Goal: Task Accomplishment & Management: Manage account settings

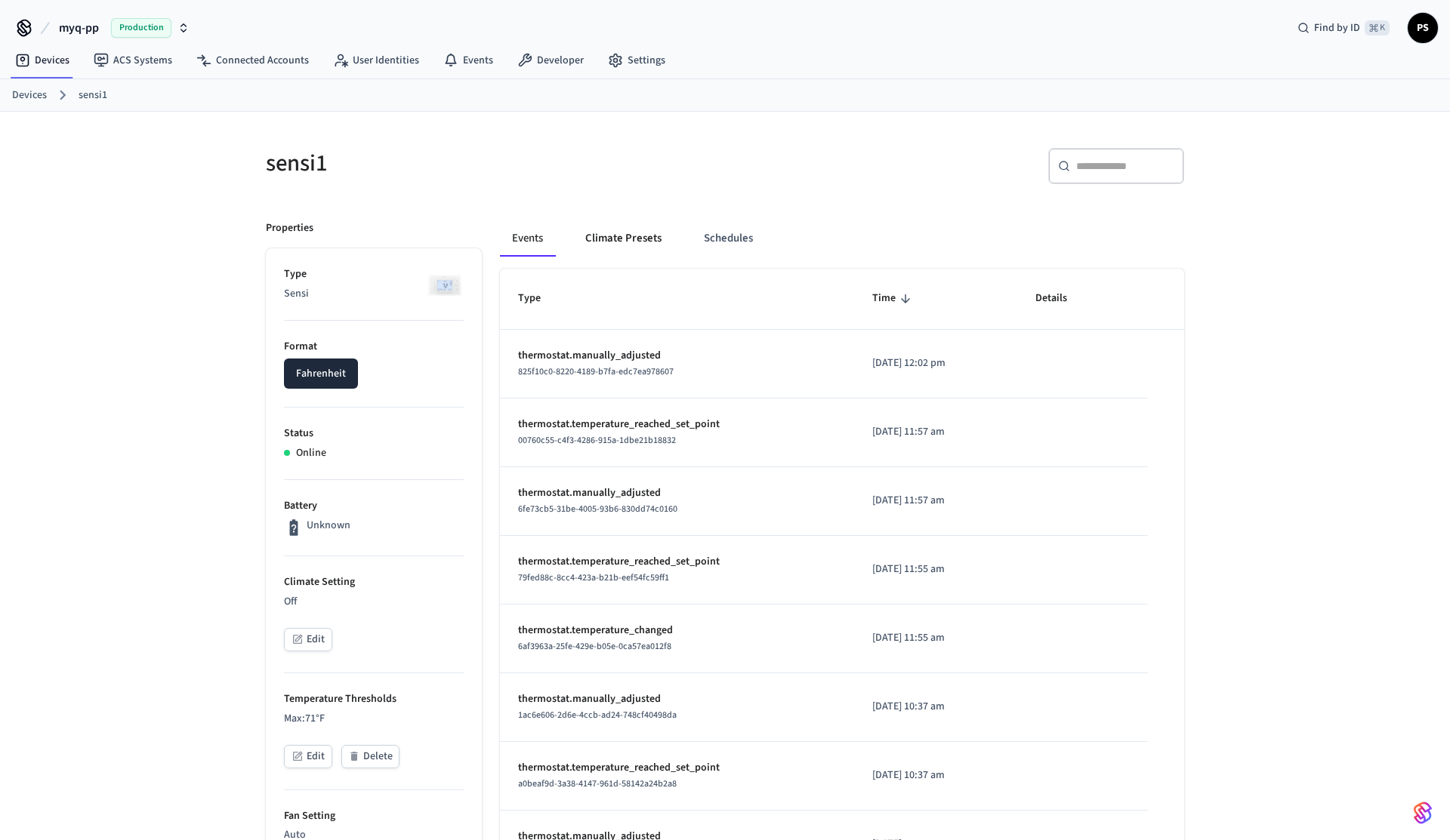
click at [590, 240] on button "Climate Presets" at bounding box center [623, 238] width 100 height 36
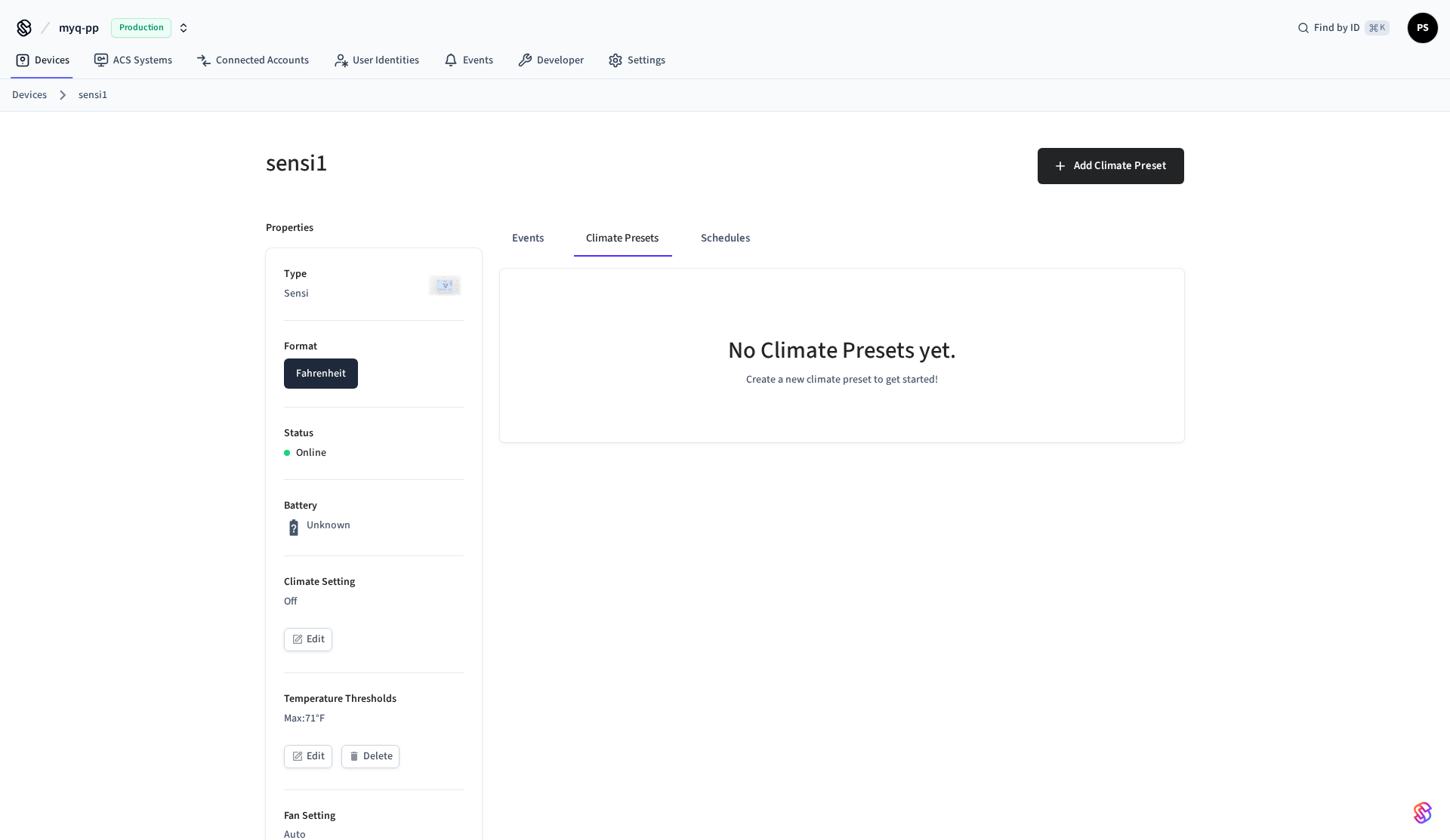
scroll to position [661, 0]
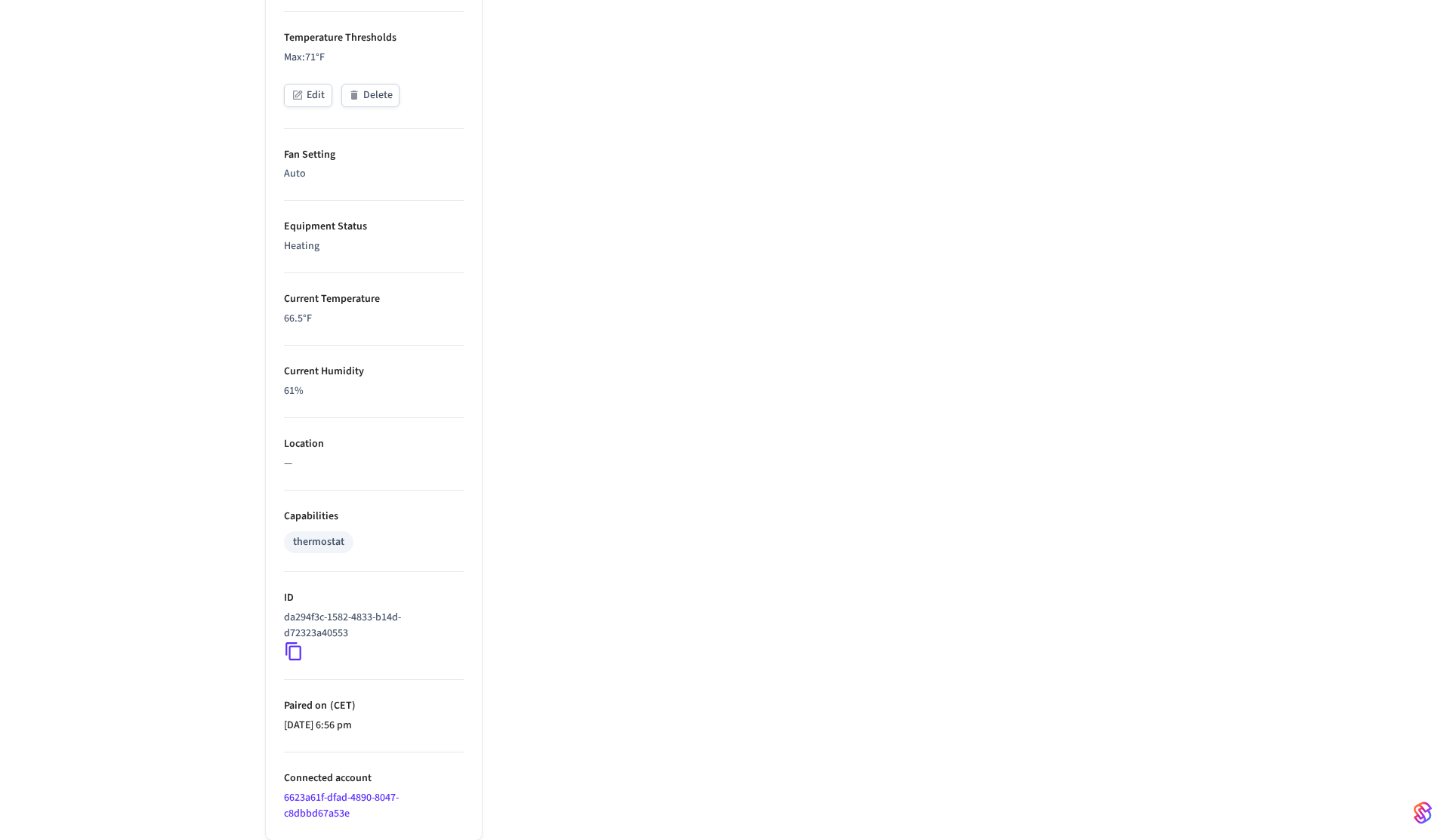
click at [291, 650] on icon at bounding box center [294, 651] width 19 height 19
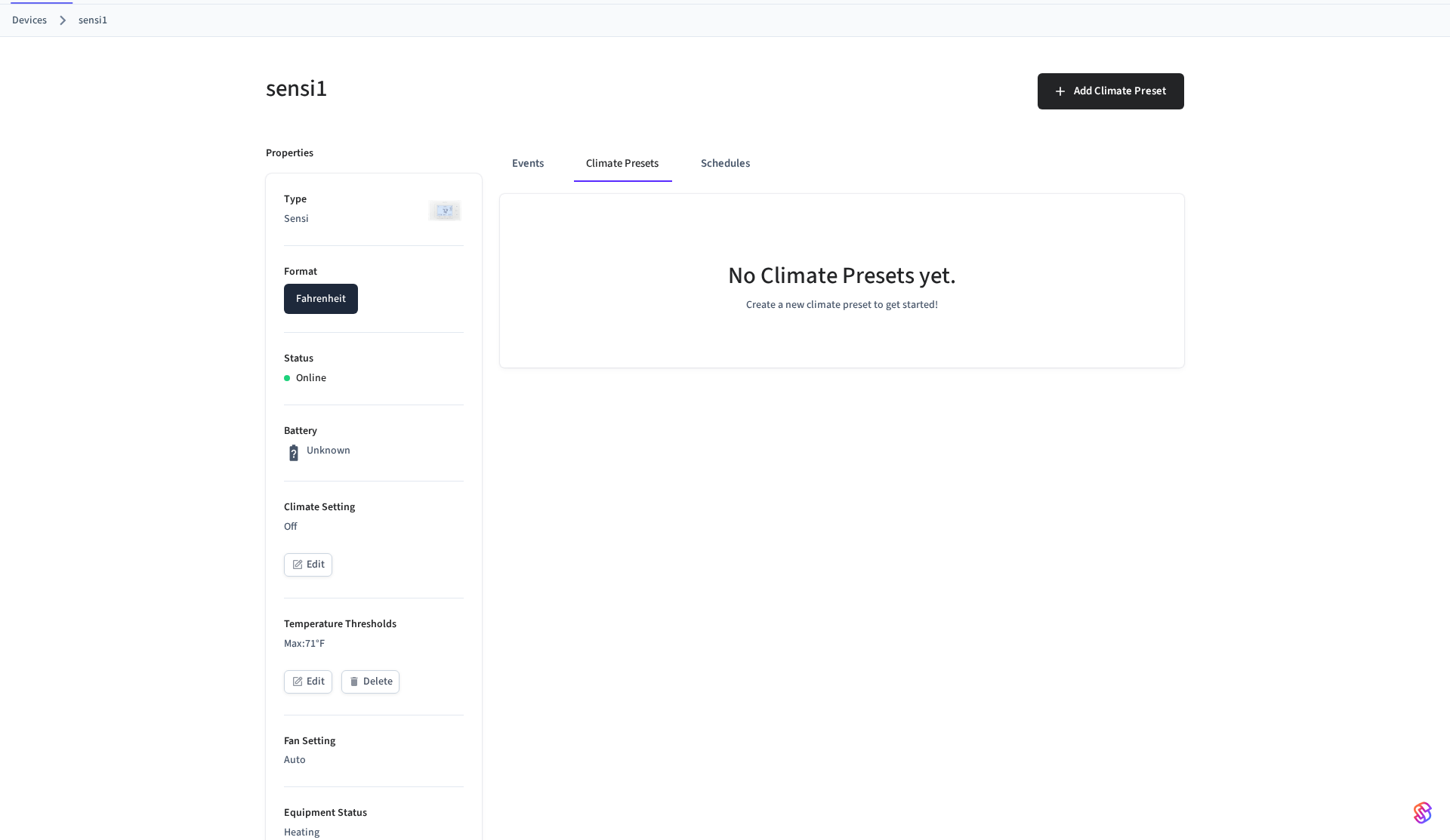
scroll to position [101, 0]
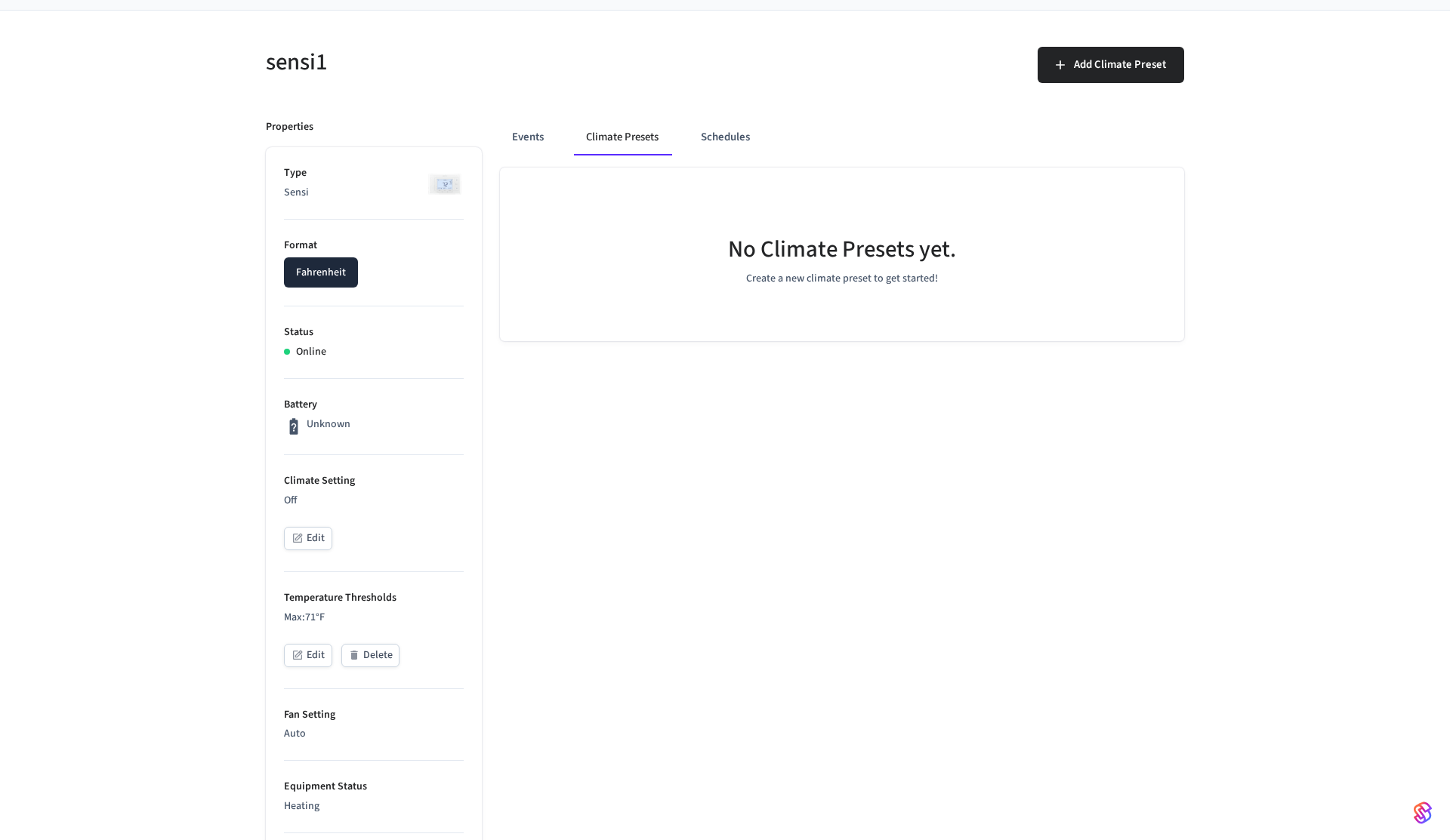
click at [307, 542] on button "Edit" at bounding box center [308, 538] width 48 height 23
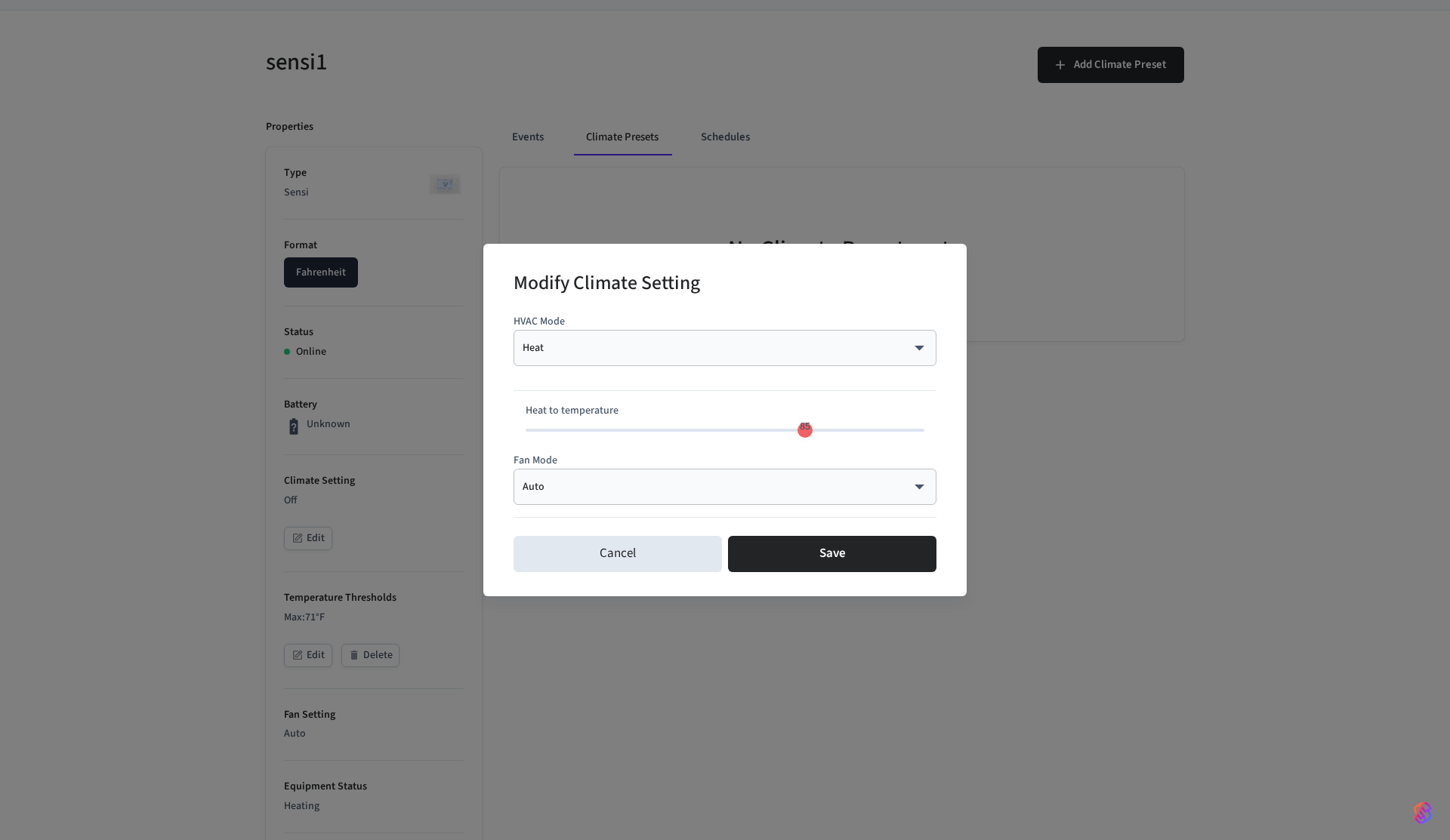
click at [689, 351] on body "myq-pp Production Find by ID ⌘ K PS Devices ACS Systems Connected Accounts User…" at bounding box center [725, 650] width 1450 height 1501
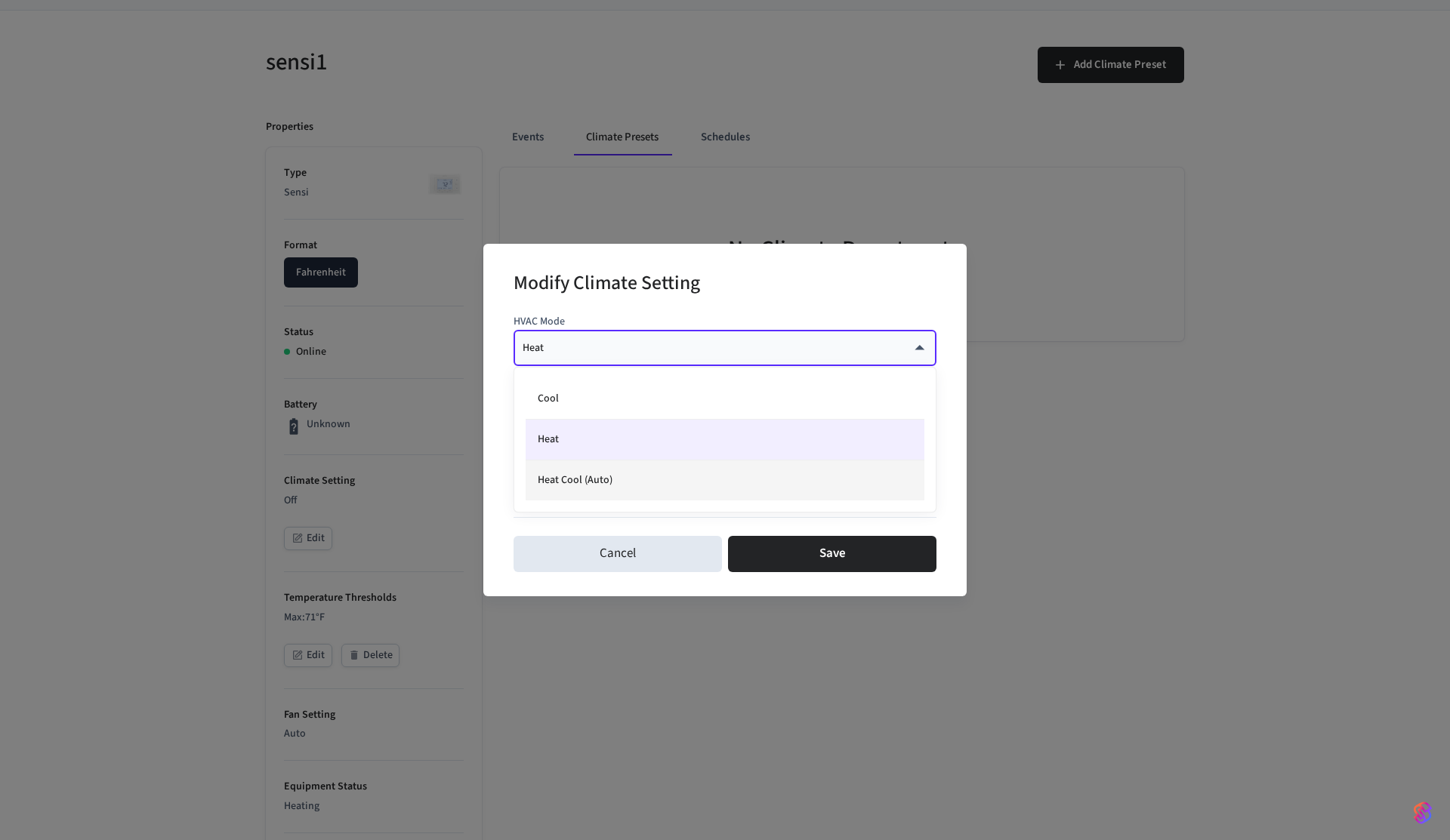
click at [606, 480] on li "Heat Cool (Auto)" at bounding box center [725, 481] width 399 height 40
type input "*********"
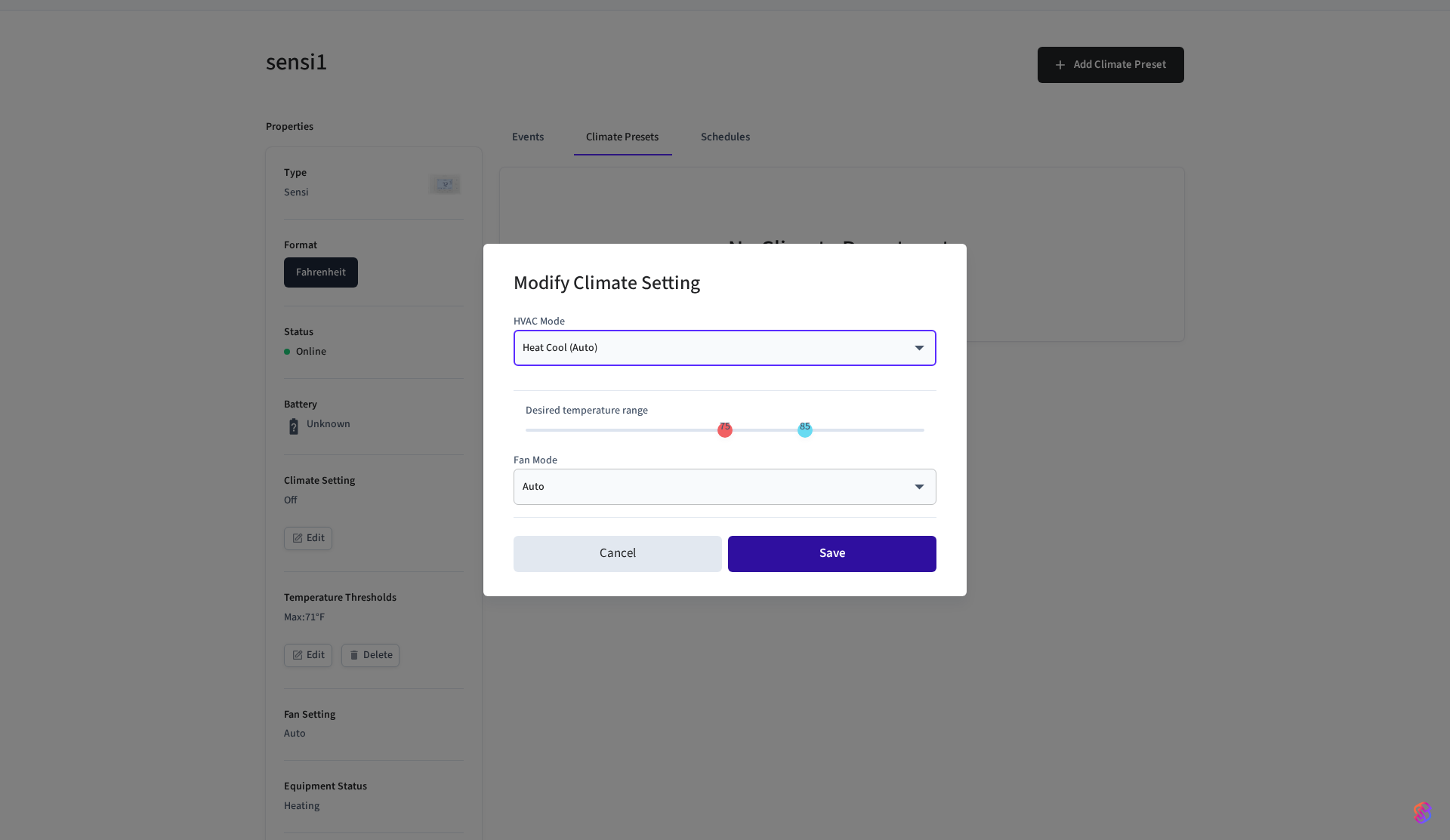
click at [782, 544] on button "Save" at bounding box center [832, 554] width 208 height 36
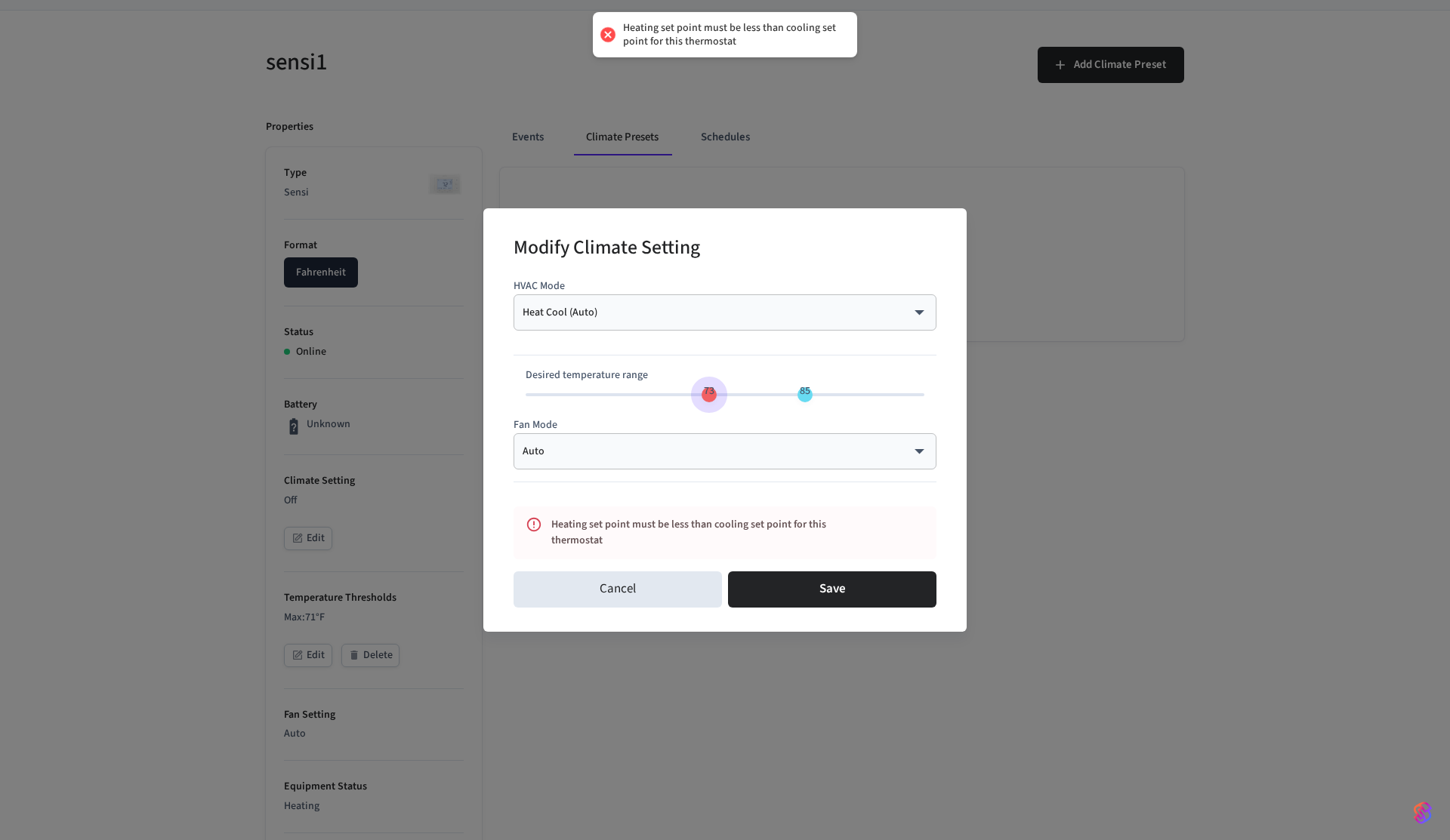
type input "**"
drag, startPoint x: 718, startPoint y: 403, endPoint x: 704, endPoint y: 403, distance: 14.0
click at [704, 403] on span "73" at bounding box center [710, 391] width 29 height 22
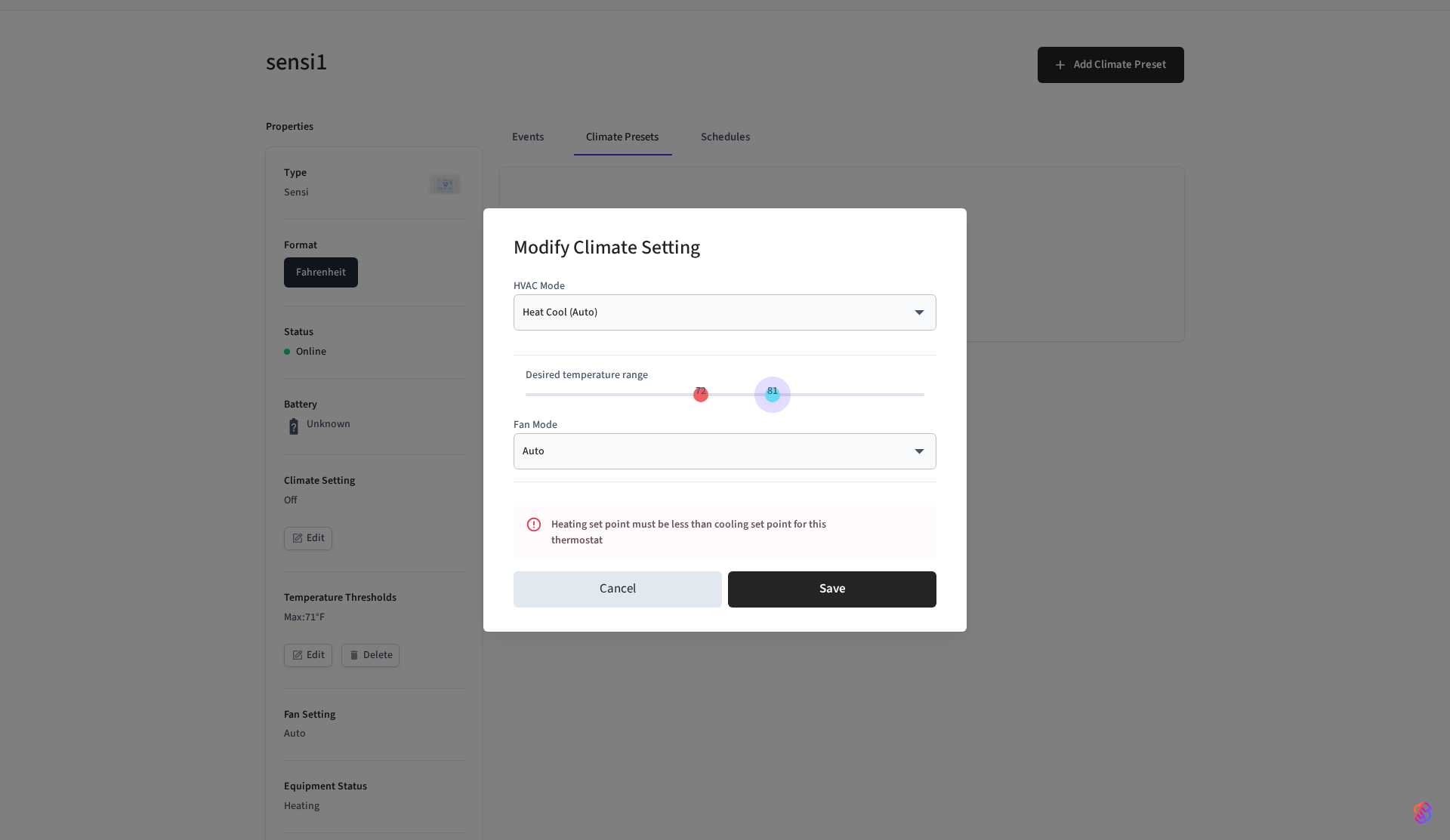
type input "**"
drag, startPoint x: 794, startPoint y: 393, endPoint x: 764, endPoint y: 394, distance: 30.0
click at [764, 394] on span "80" at bounding box center [765, 391] width 29 height 22
click at [819, 590] on button "Save" at bounding box center [832, 589] width 208 height 36
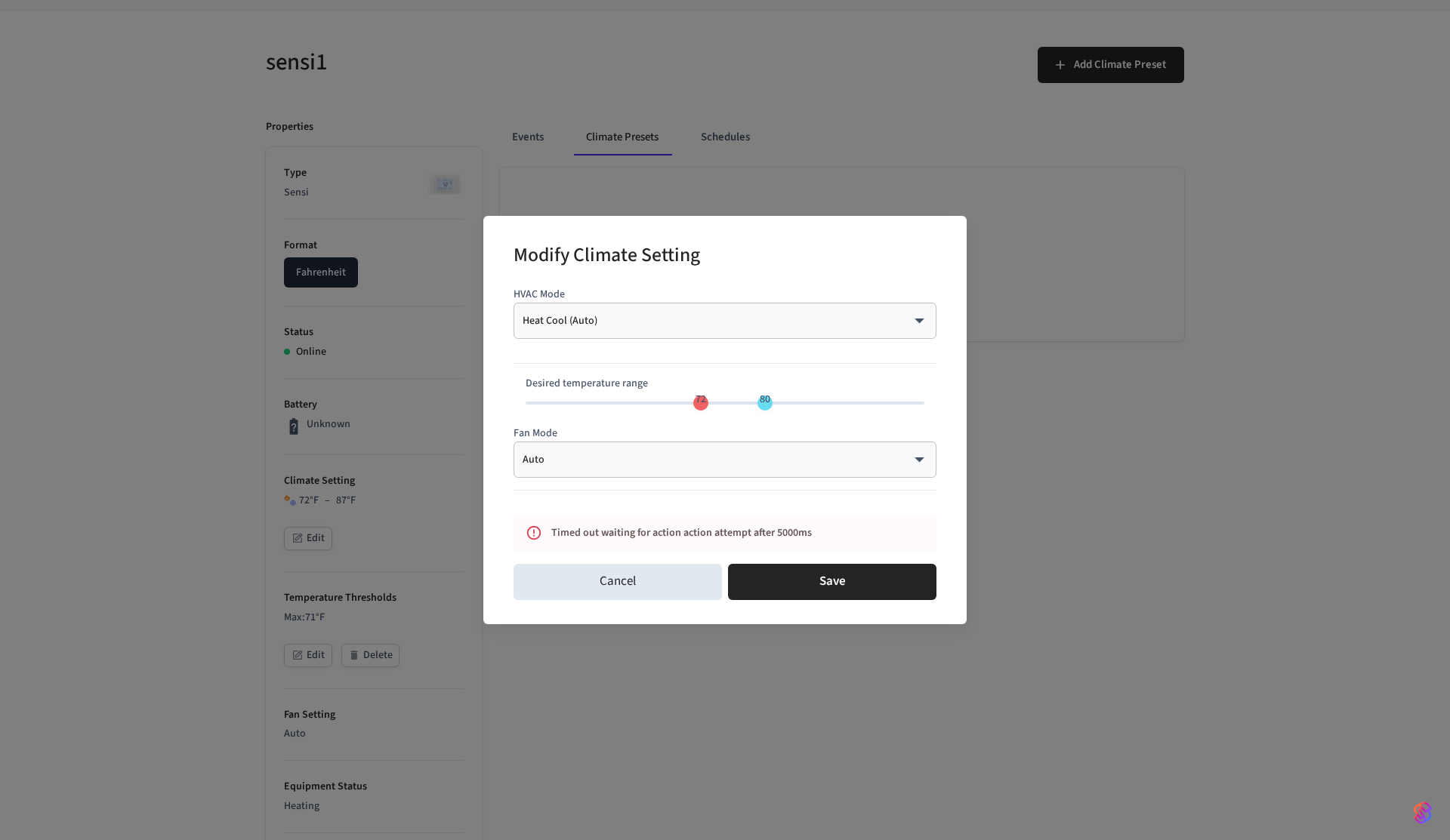
click at [616, 121] on div "Modify Climate Setting HVAC Mode Heat Cool (Auto) ********* ​ Desired temperatu…" at bounding box center [725, 420] width 1450 height 840
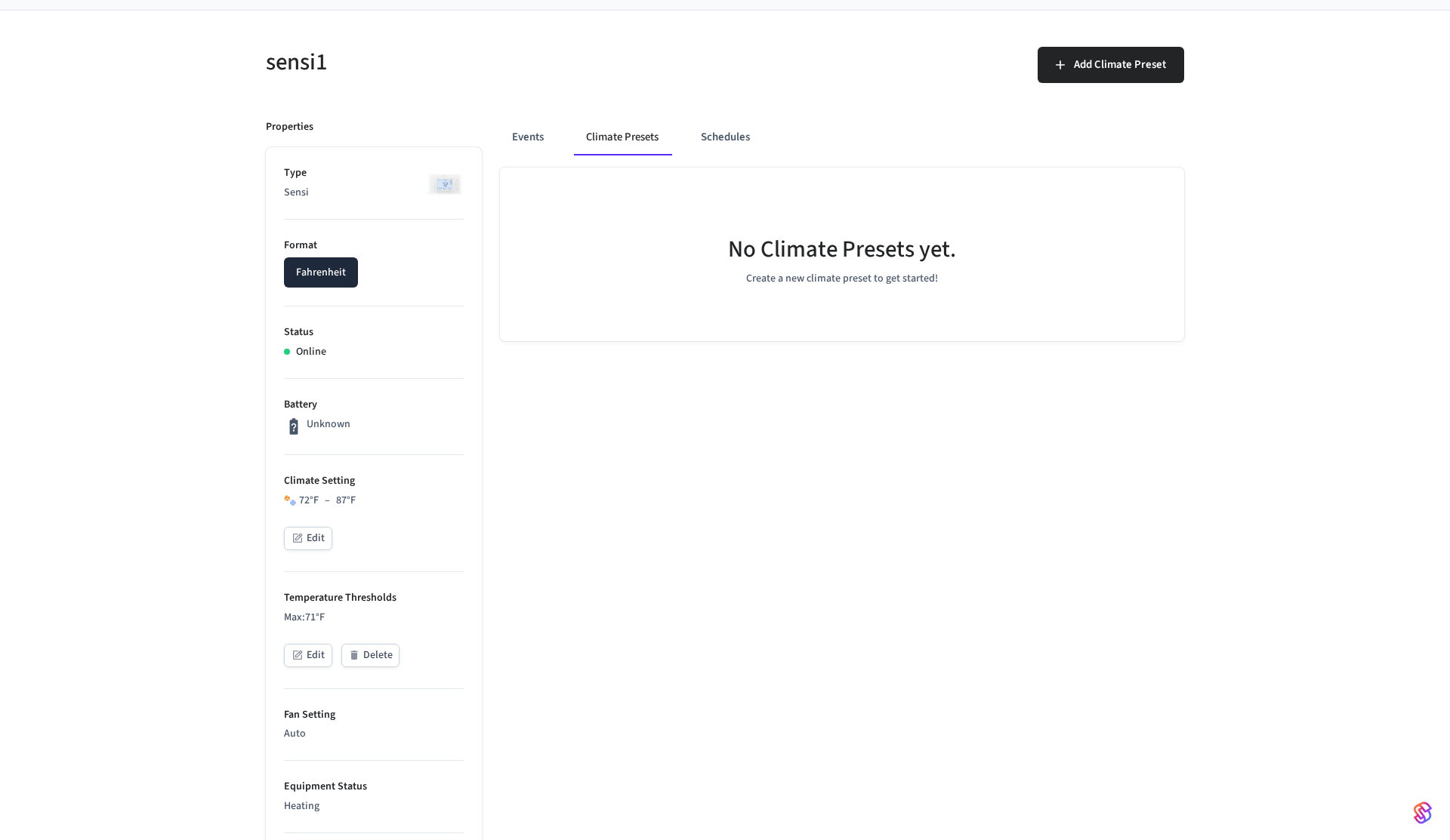
click at [304, 544] on button "Edit" at bounding box center [308, 538] width 48 height 23
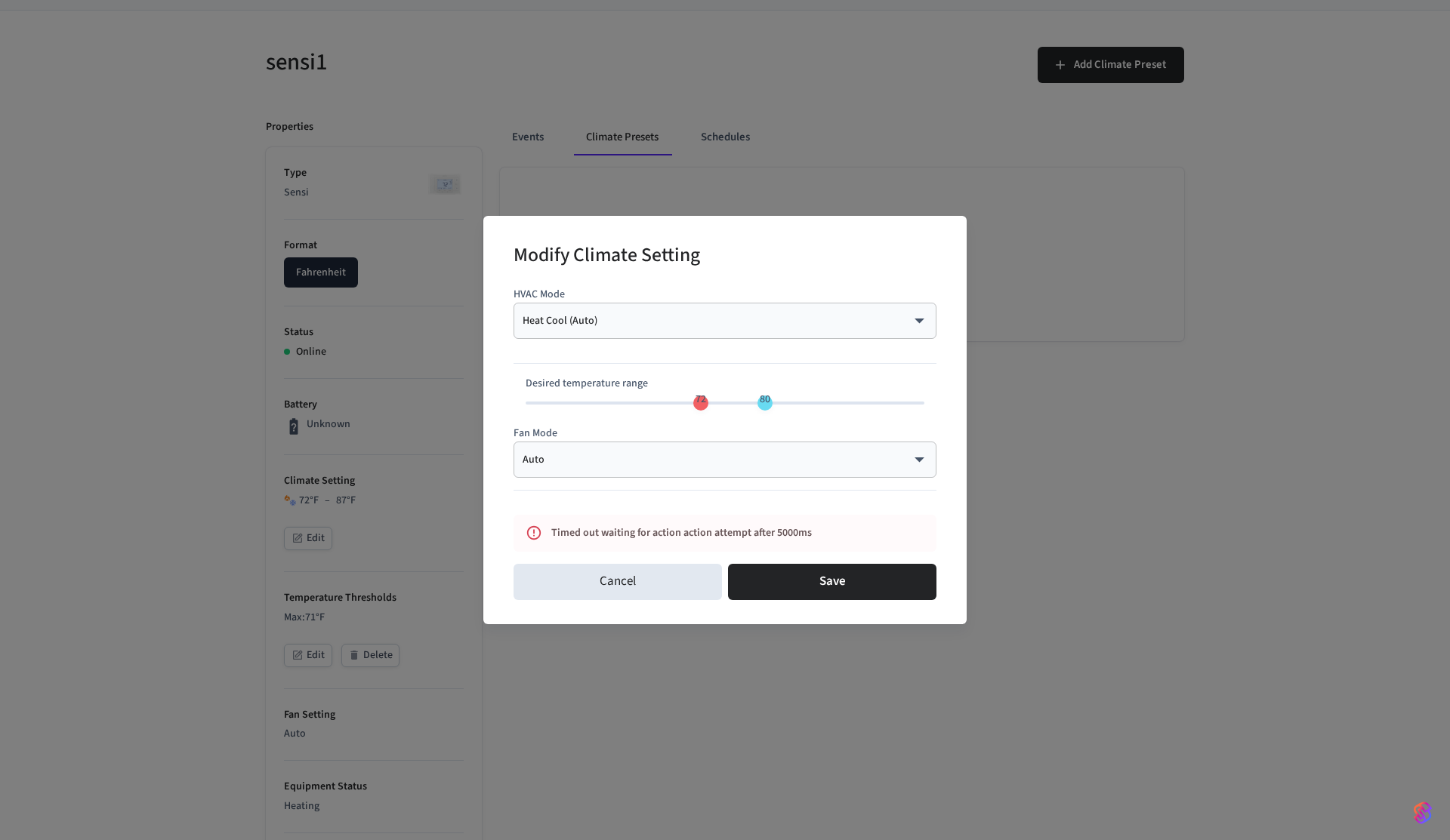
click at [664, 328] on div "Heat Cool (Auto) ********* ​" at bounding box center [725, 320] width 423 height 36
click at [637, 328] on div "Heat Cool (Auto) ********* ​" at bounding box center [725, 320] width 423 height 36
click at [637, 328] on body "myq-pp Production Find by ID ⌘ K PS Devices ACS Systems Connected Accounts User…" at bounding box center [725, 650] width 1450 height 1501
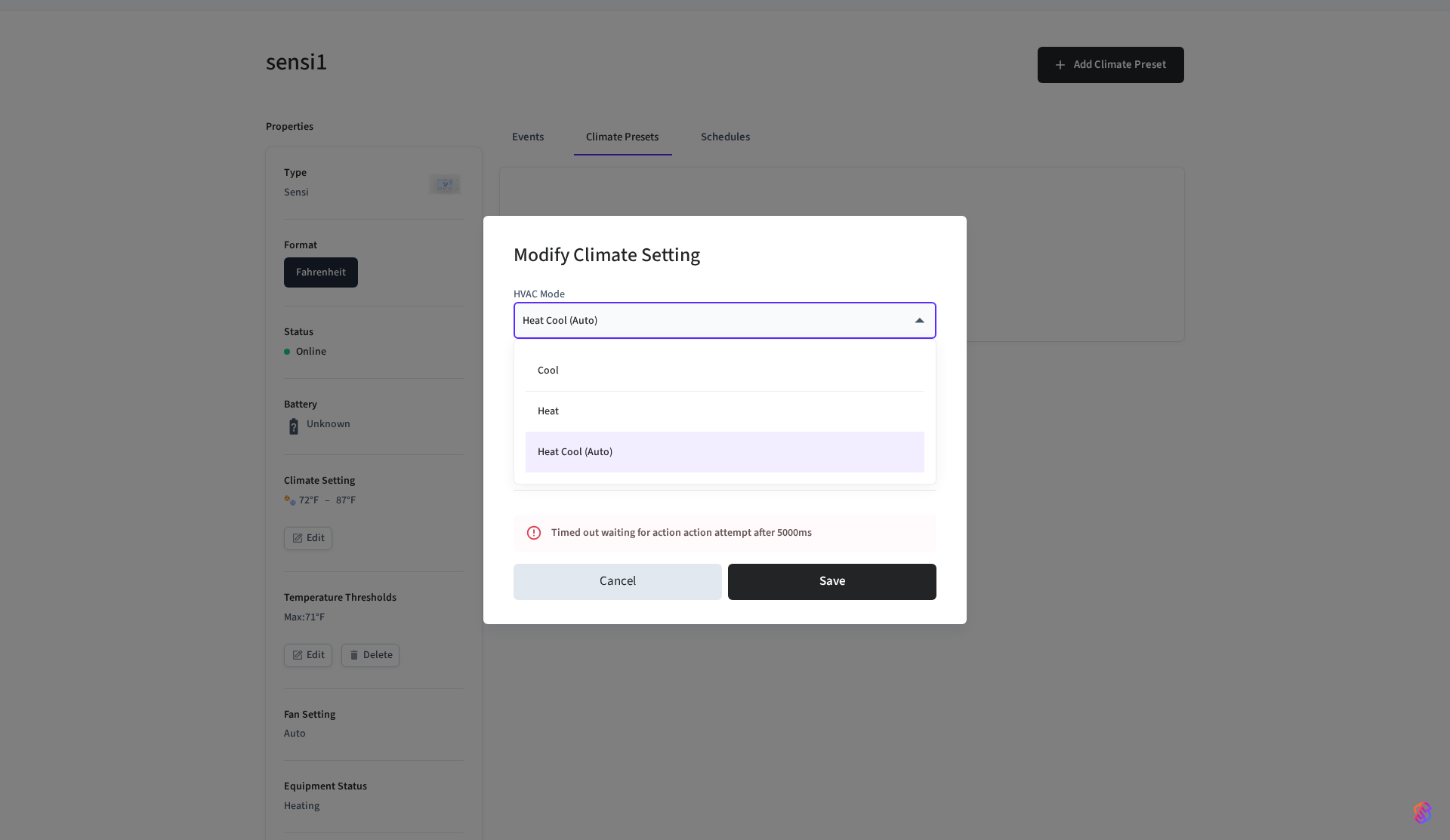
click at [637, 328] on div at bounding box center [725, 420] width 1450 height 840
click at [637, 328] on body "myq-pp Production Find by ID ⌘ K PS Devices ACS Systems Connected Accounts User…" at bounding box center [725, 650] width 1450 height 1501
click at [642, 316] on div at bounding box center [725, 420] width 1450 height 840
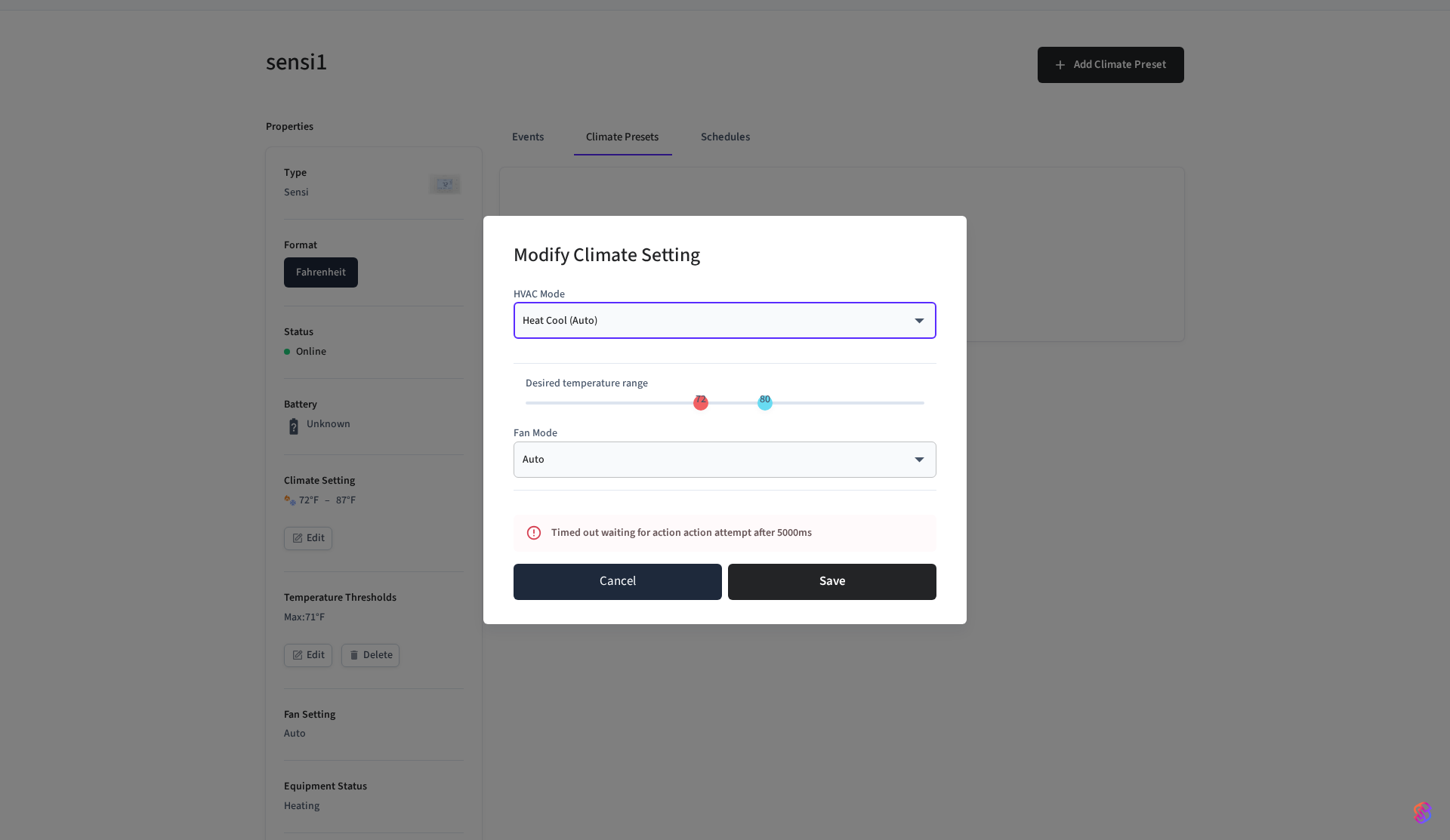
click at [573, 575] on button "Cancel" at bounding box center [618, 582] width 208 height 36
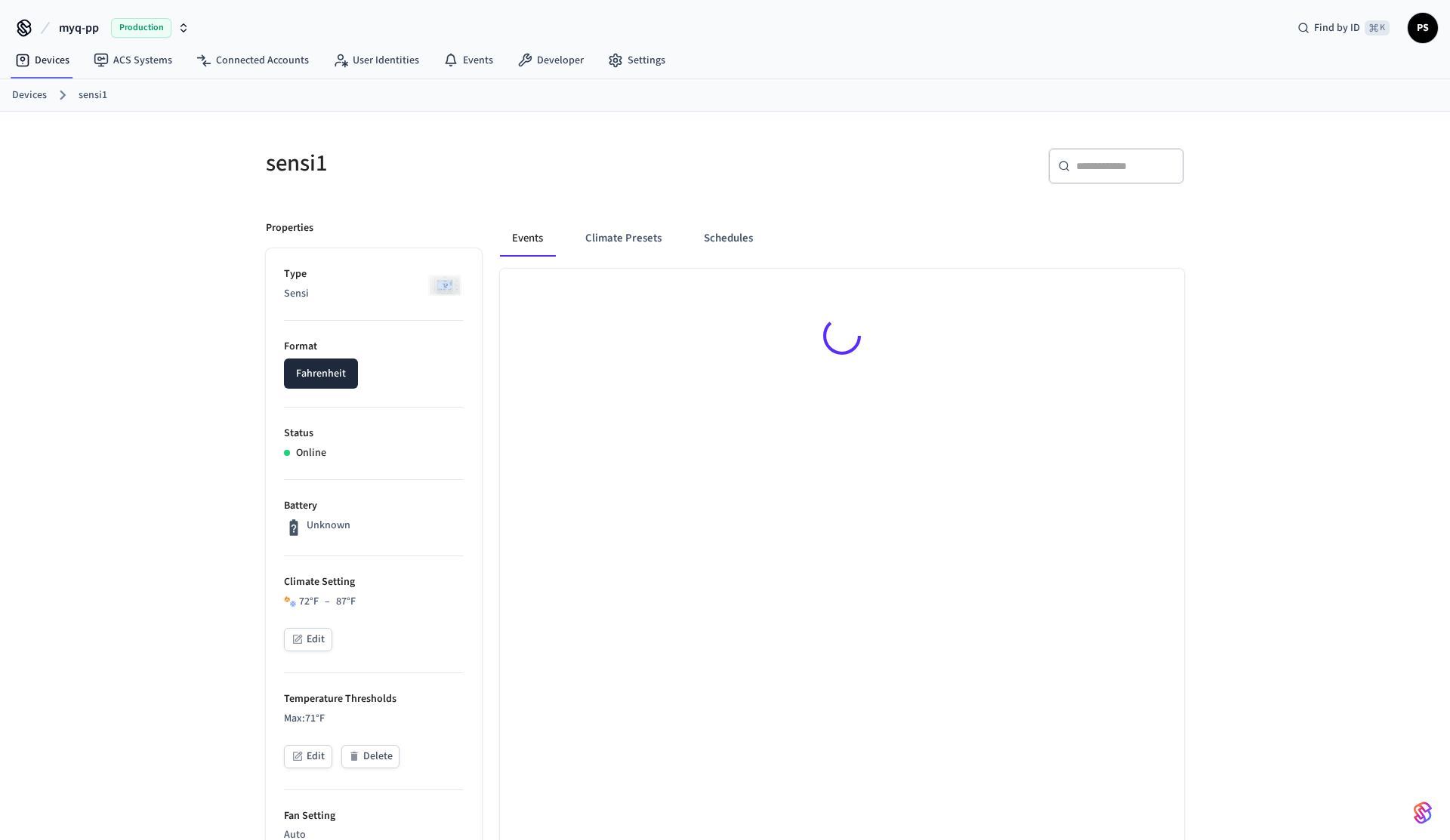
scroll to position [100, 0]
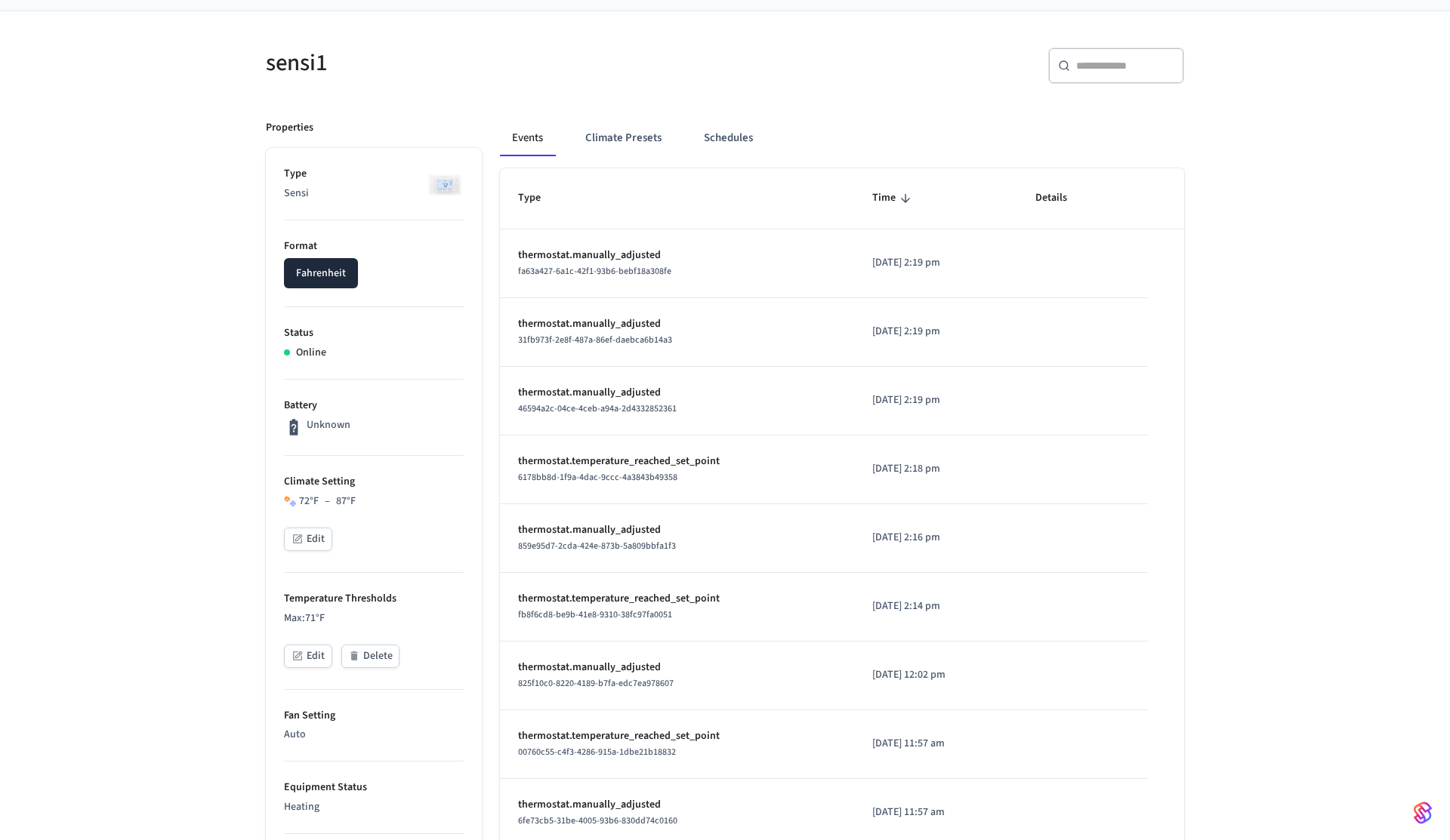
click at [321, 537] on button "Edit" at bounding box center [308, 539] width 48 height 23
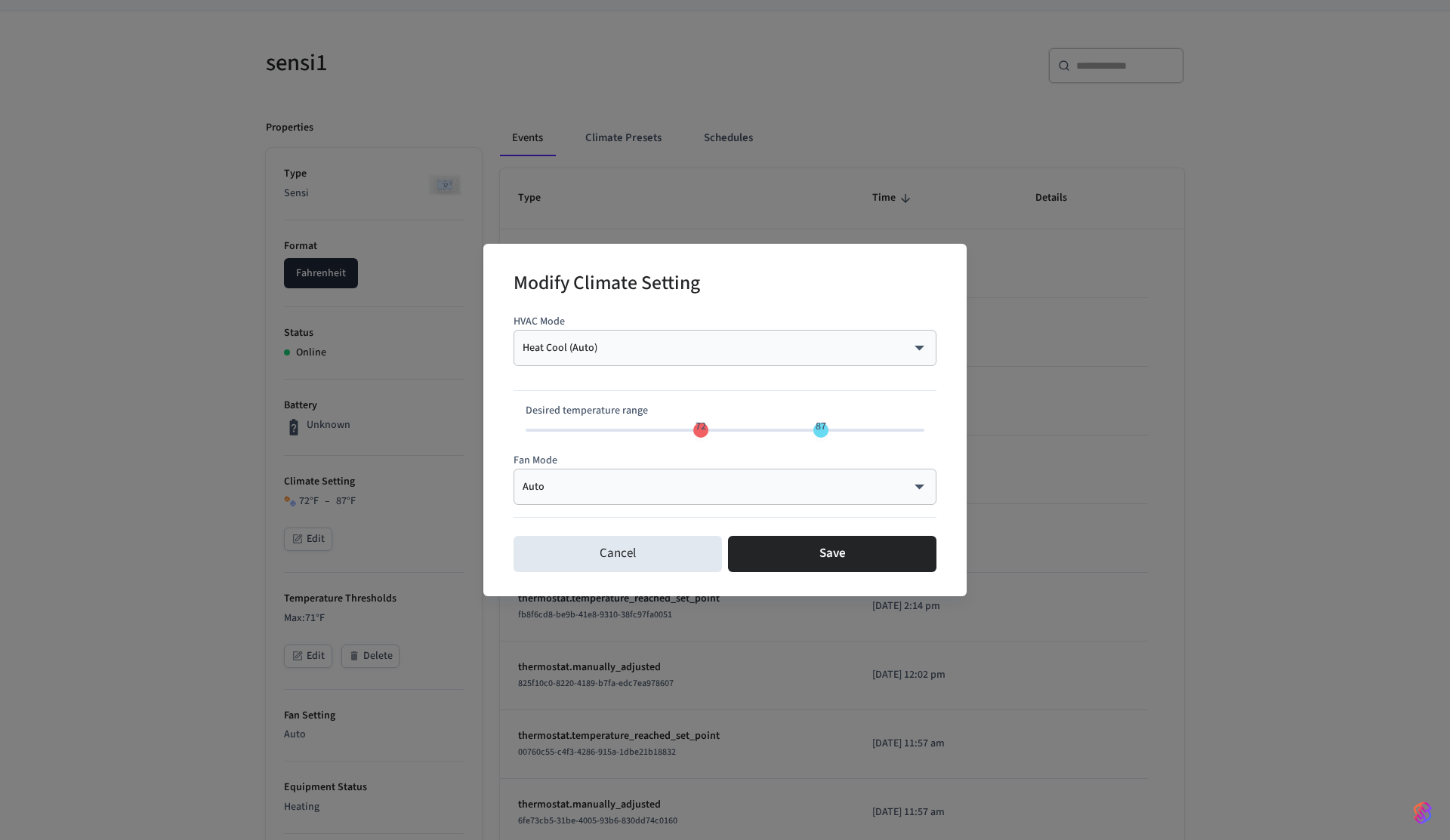
click at [607, 352] on body "myq-pp Production Find by ID ⌘ K PS Devices ACS Systems Connected Accounts User…" at bounding box center [725, 650] width 1450 height 1501
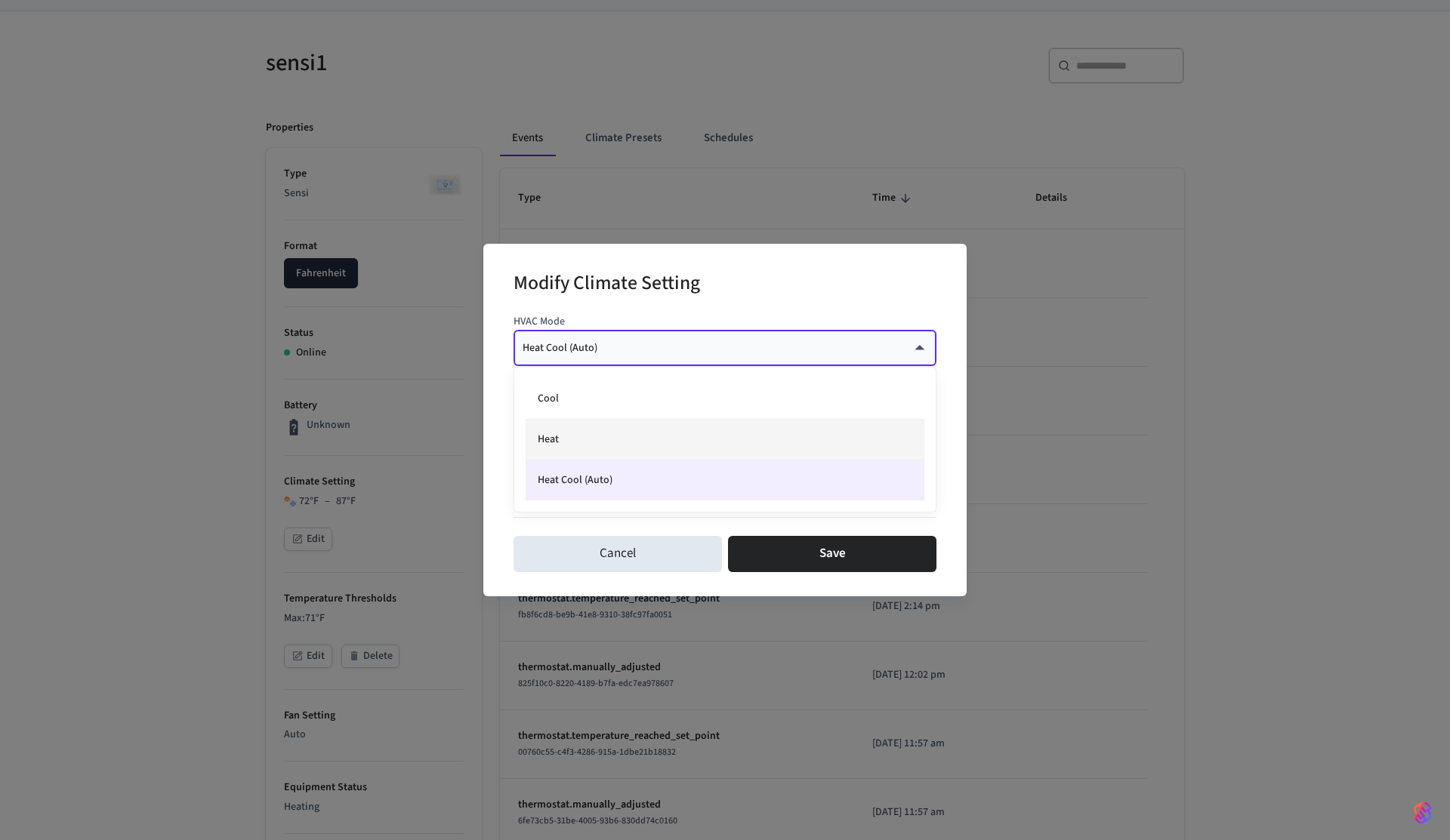
click at [601, 426] on li "Heat" at bounding box center [725, 440] width 399 height 41
type input "****"
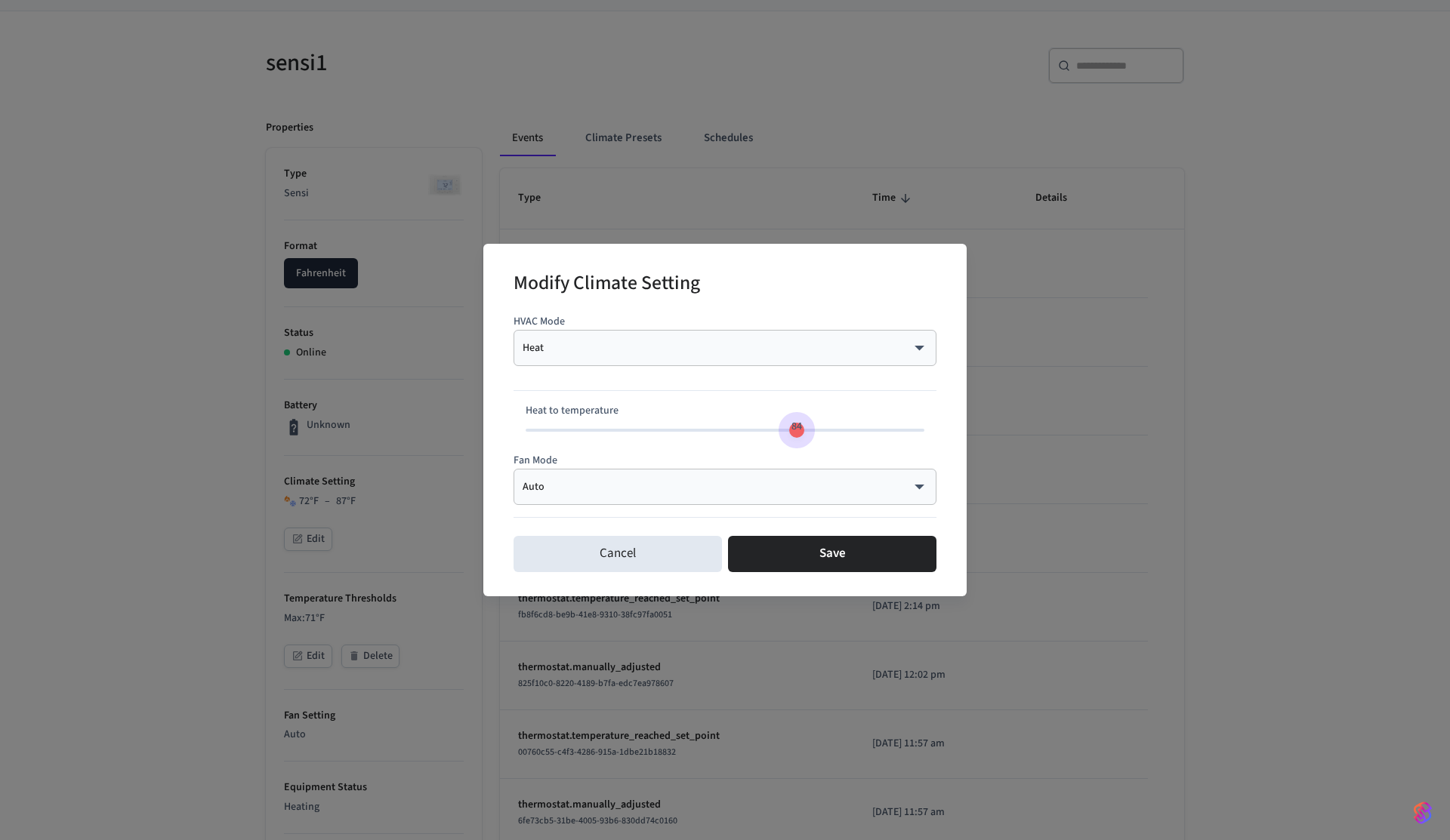
type input "**"
drag, startPoint x: 719, startPoint y: 430, endPoint x: 803, endPoint y: 434, distance: 84.1
click at [803, 434] on span "85" at bounding box center [725, 430] width 399 height 23
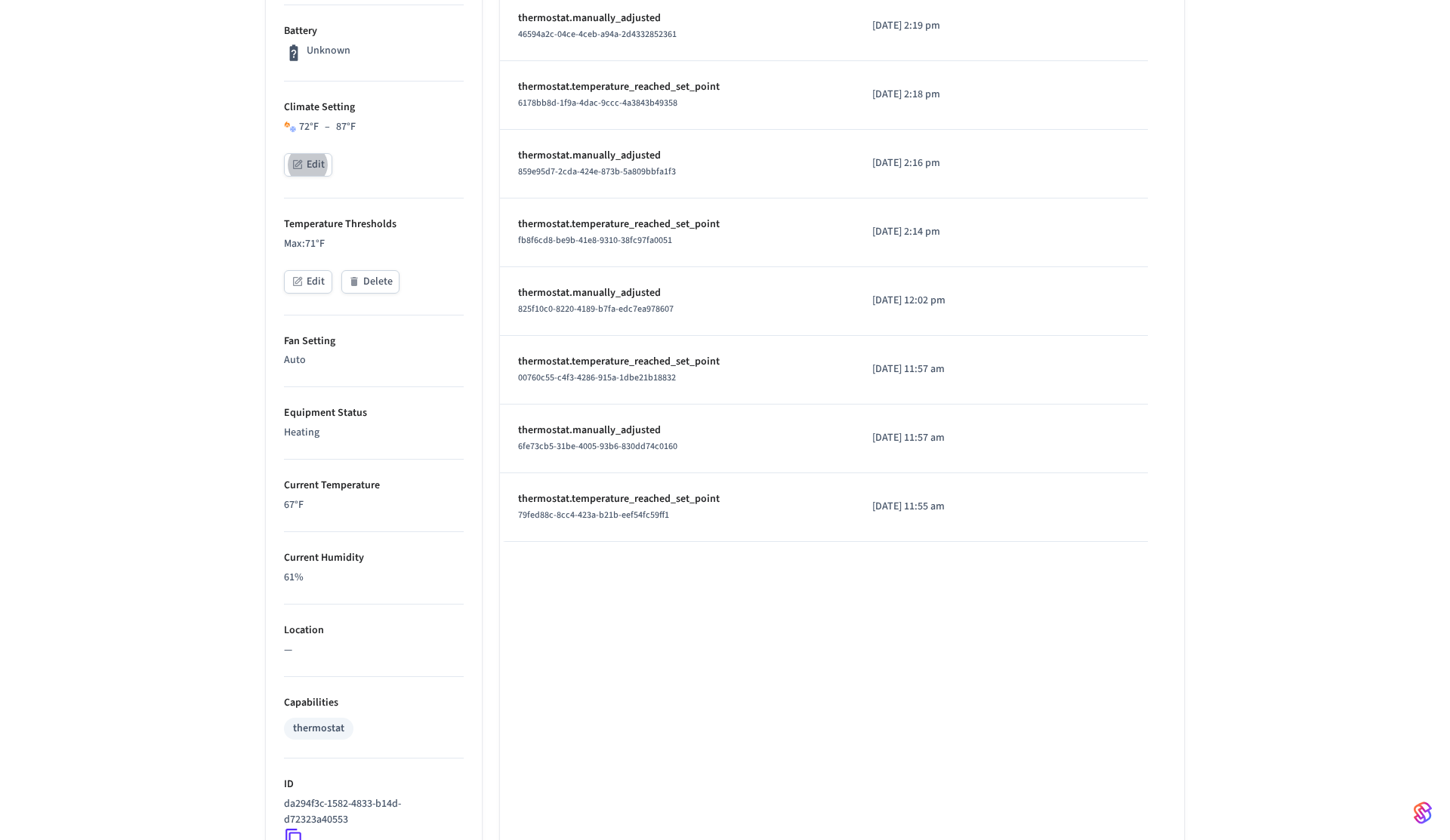
scroll to position [661, 0]
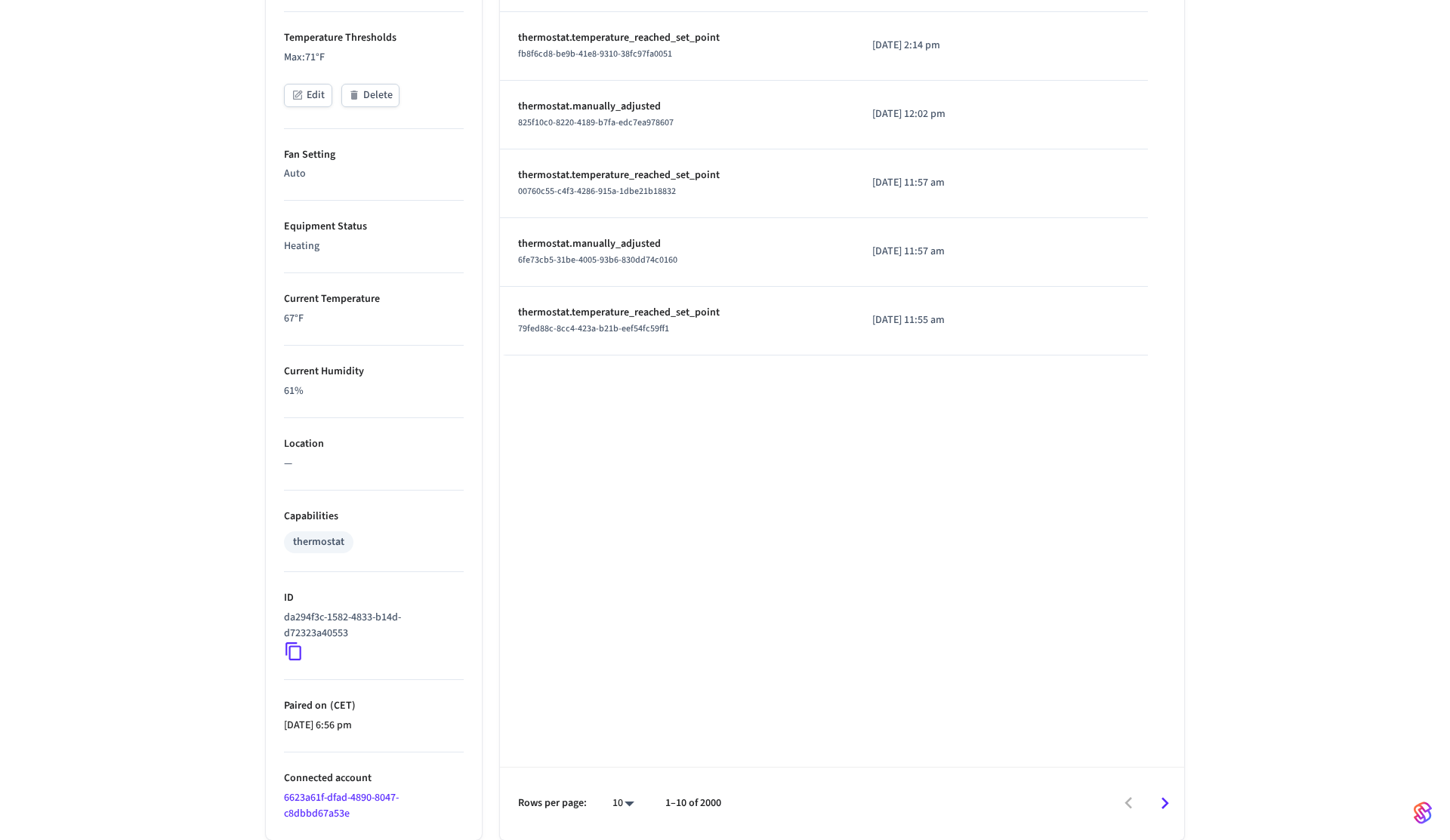
click at [803, 434] on div "Type Time Details thermostat.manually_adjusted fa63a427-6a1c-42f1-93b6-bebf18a3…" at bounding box center [841, 224] width 684 height 1232
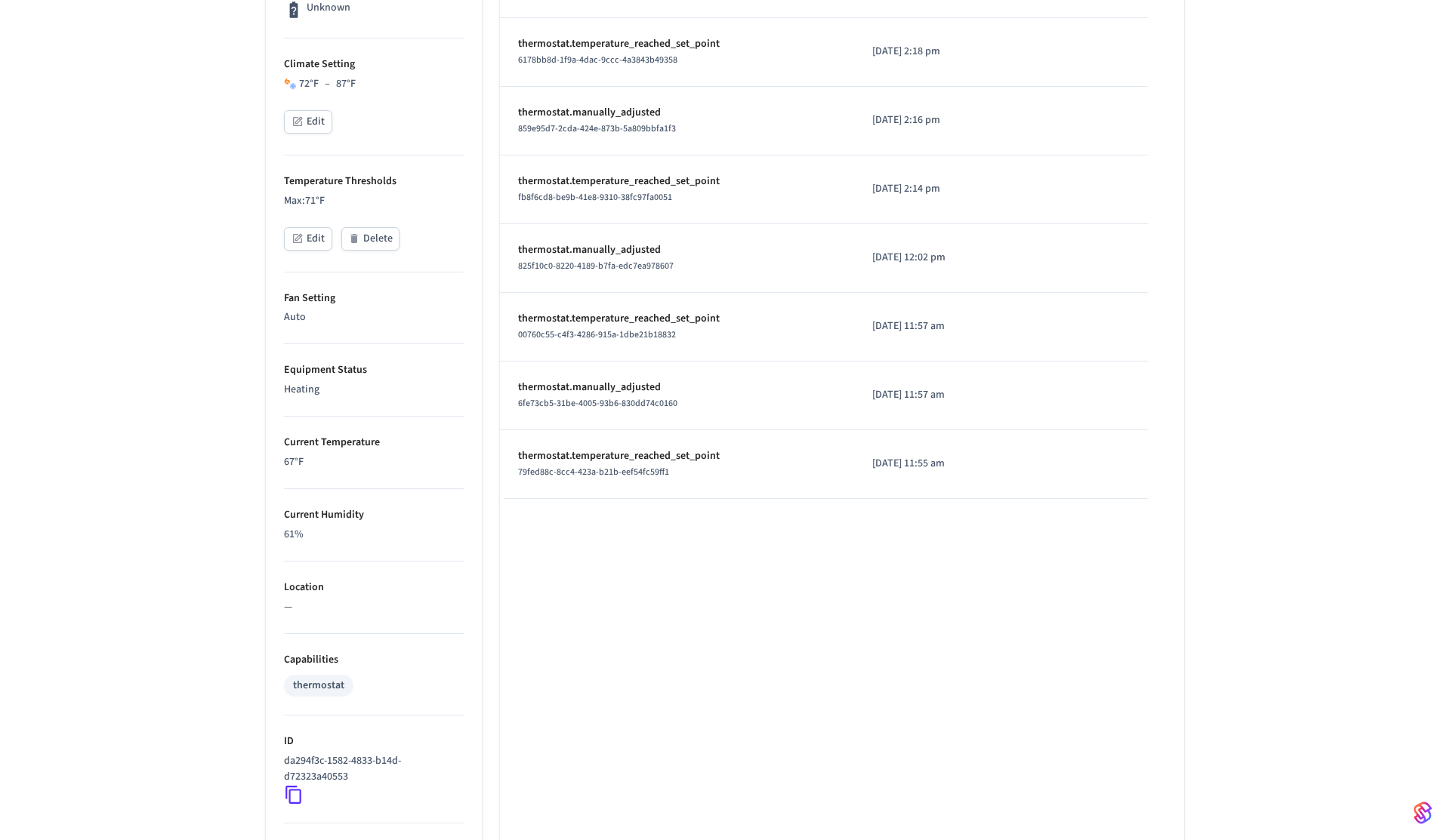
scroll to position [196, 0]
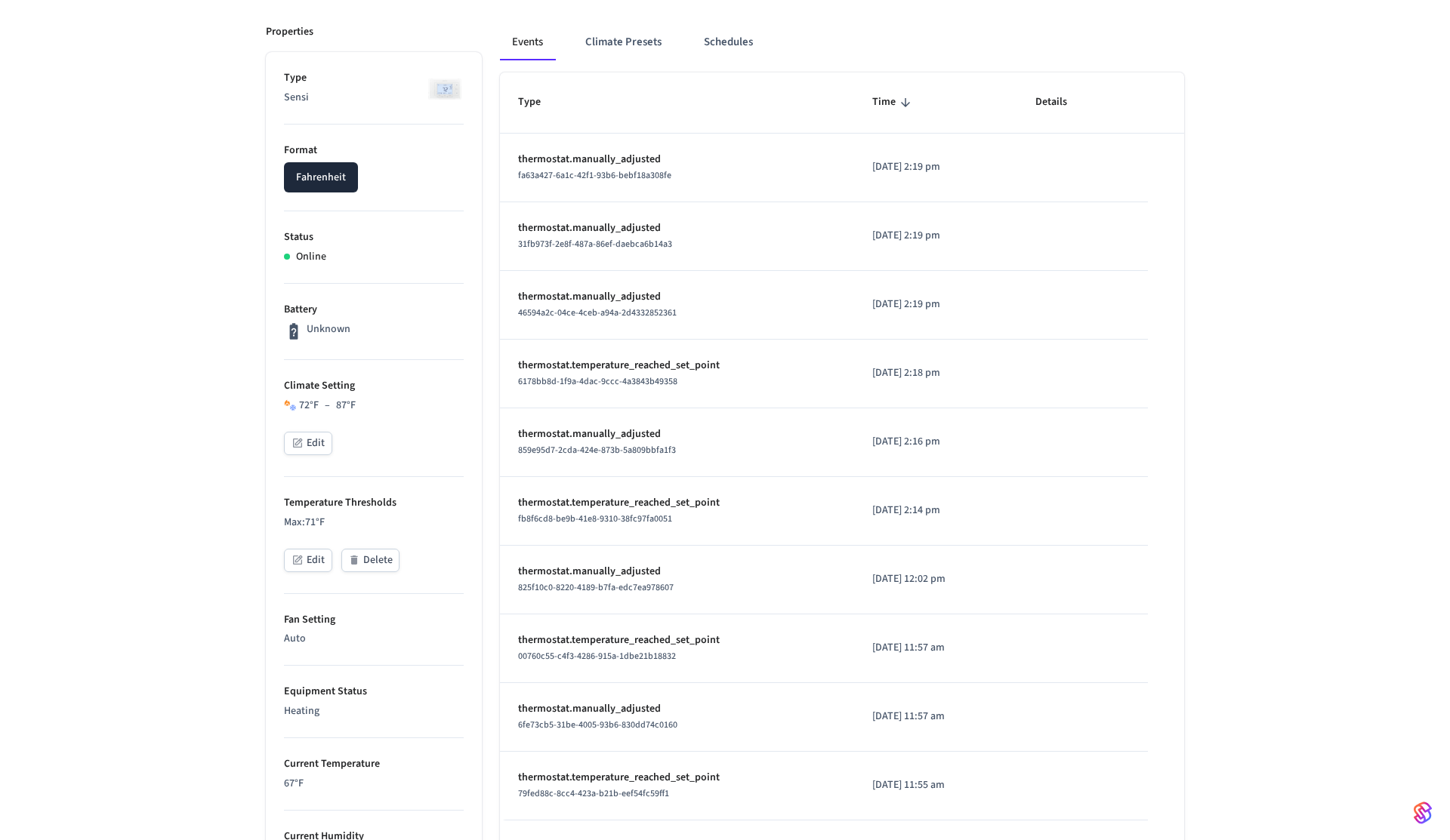
click at [342, 406] on div "72 °F – 87 °F" at bounding box center [327, 406] width 57 height 16
click at [465, 334] on ul "Type Sensi Format Fahrenheit Status Online Battery Unknown Climate Setting 72 °…" at bounding box center [374, 679] width 216 height 1253
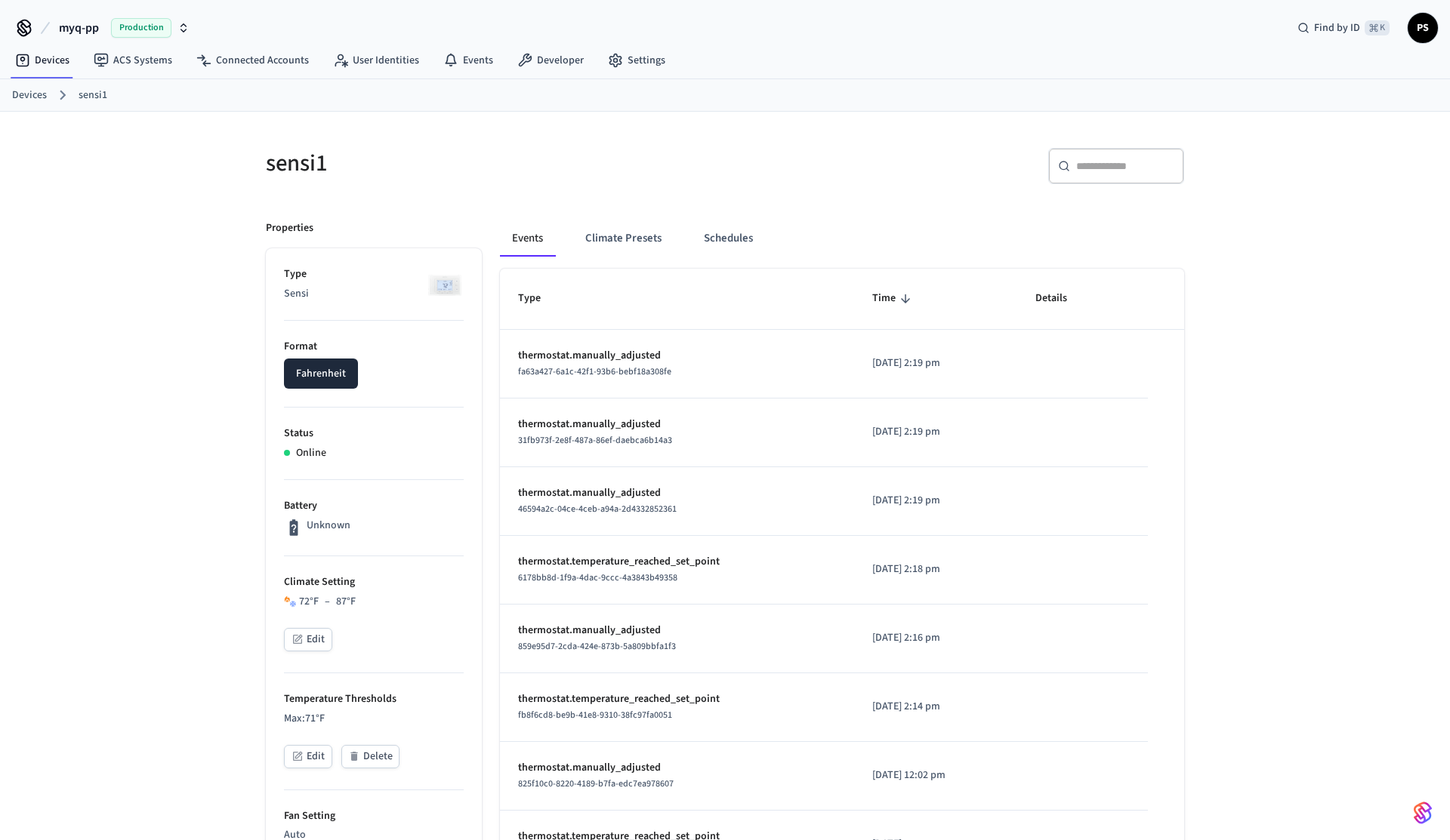
click at [638, 219] on div "Events Climate Presets Schedules Type Time Details thermostat.manually_adjusted…" at bounding box center [833, 852] width 702 height 1299
click at [630, 231] on button "Climate Presets" at bounding box center [623, 238] width 100 height 36
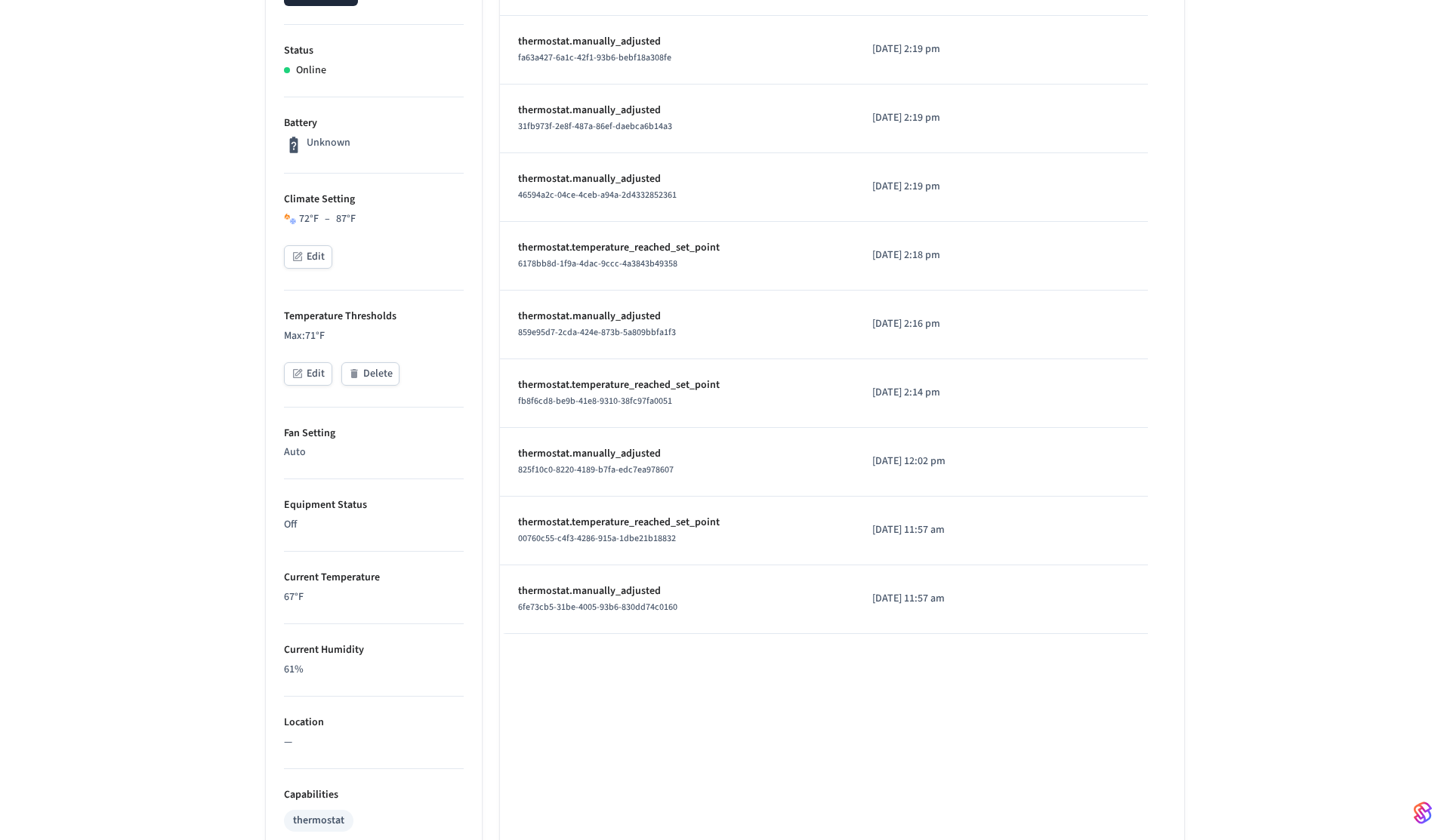
scroll to position [383, 0]
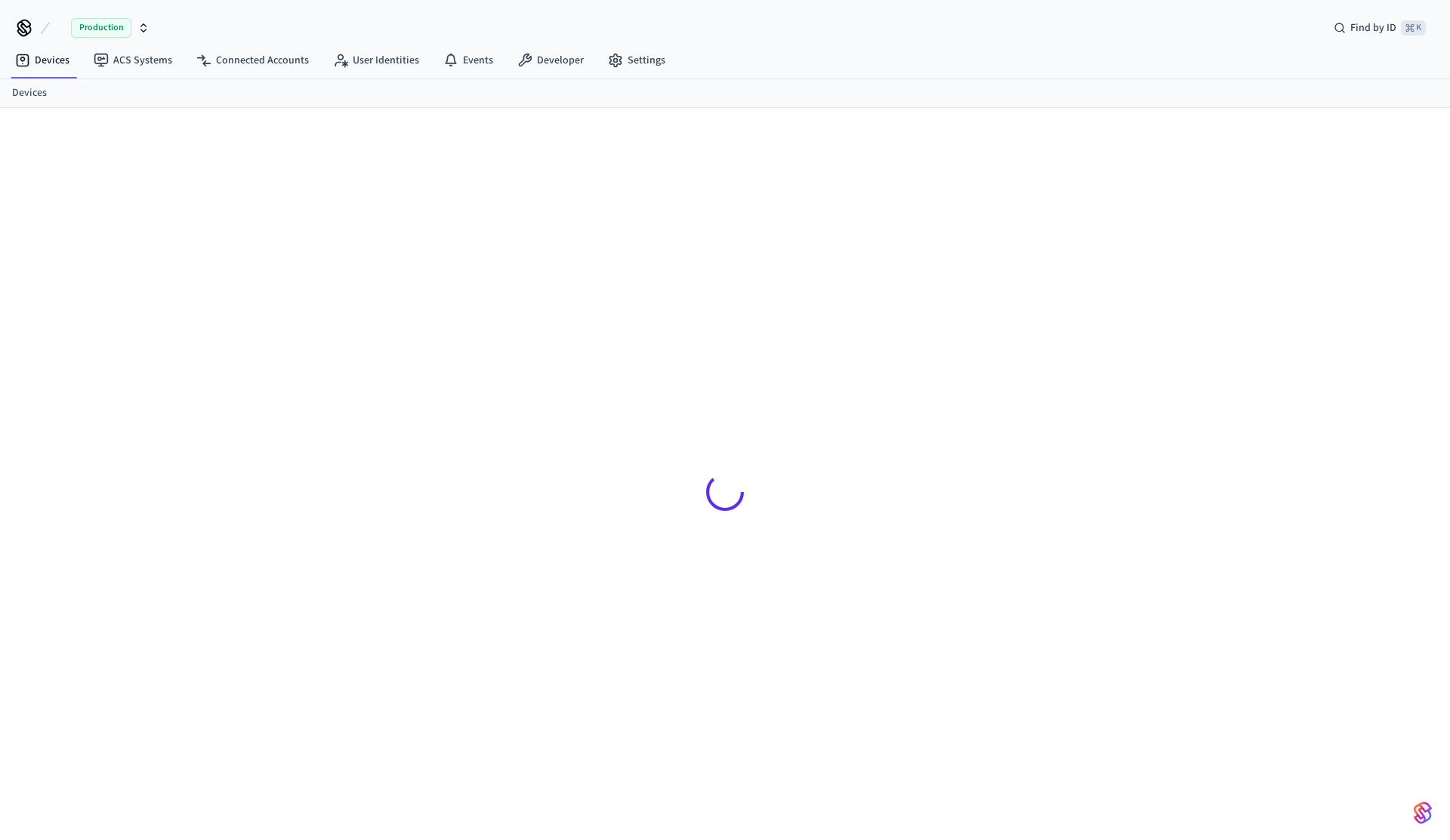
scroll to position [20, 0]
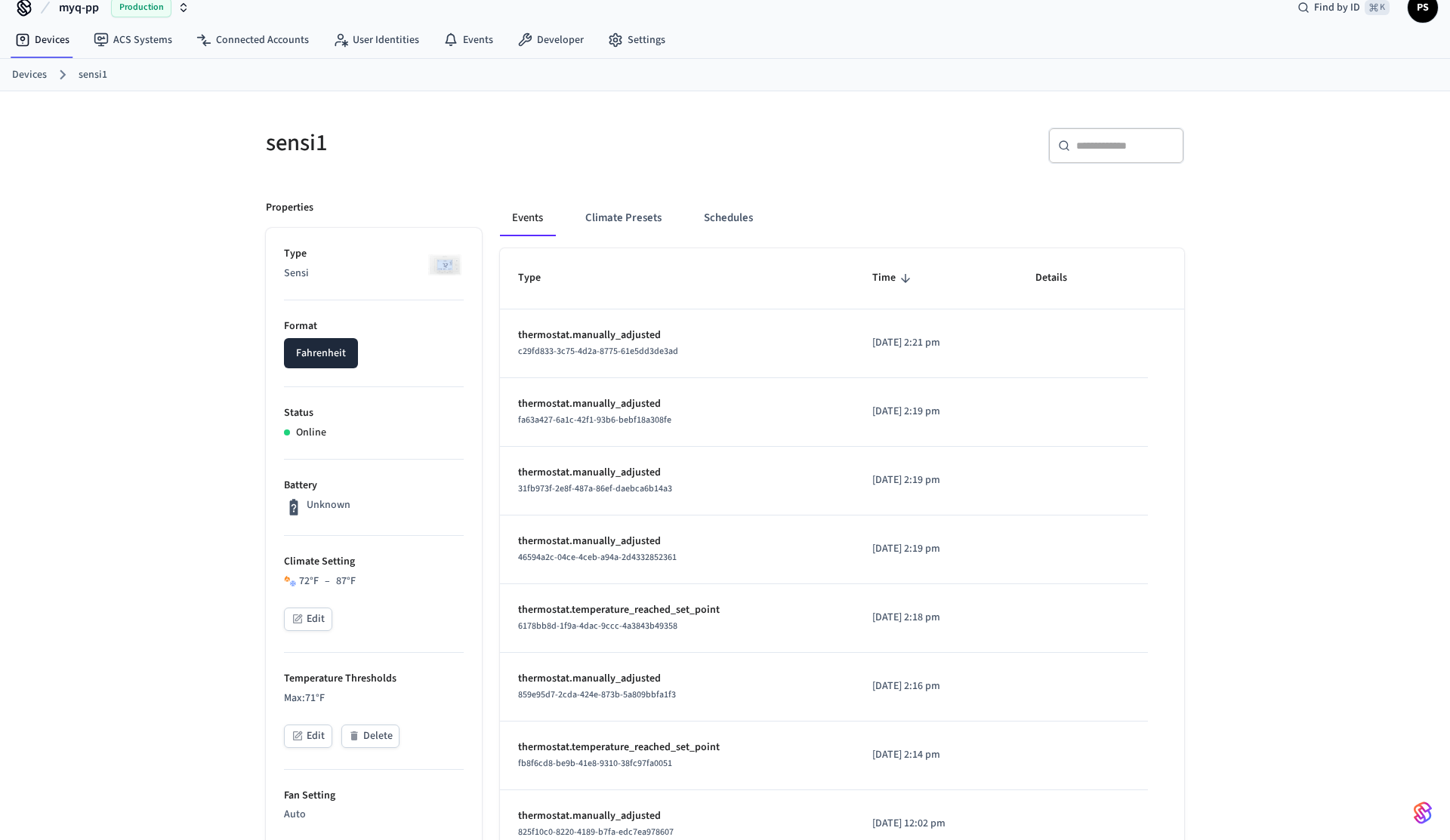
click at [166, 373] on div "sensi1 ​ ​ Properties Type Sensi Format Fahrenheit Status Online Battery Unknow…" at bounding box center [725, 786] width 1450 height 1390
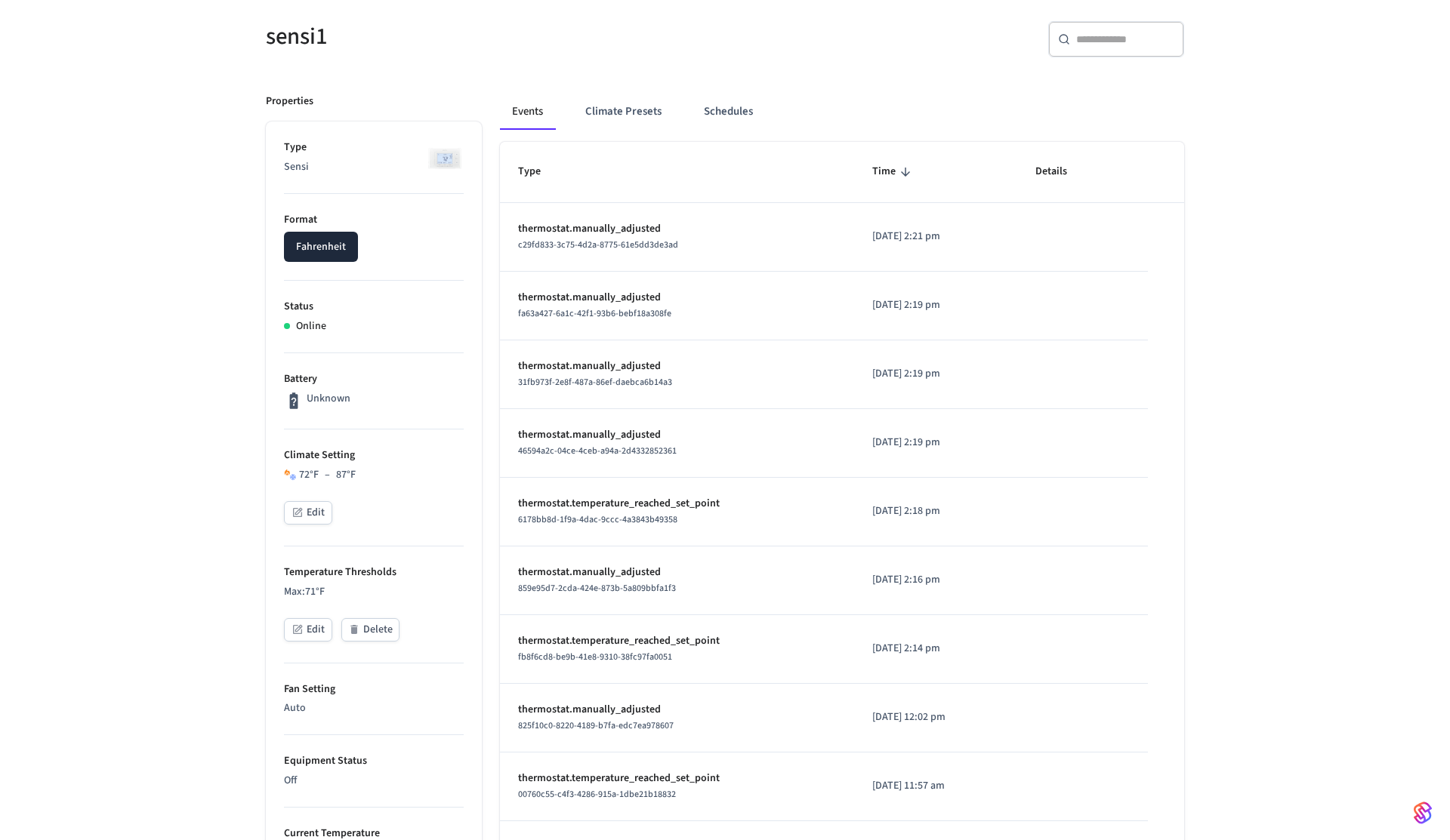
scroll to position [121, 0]
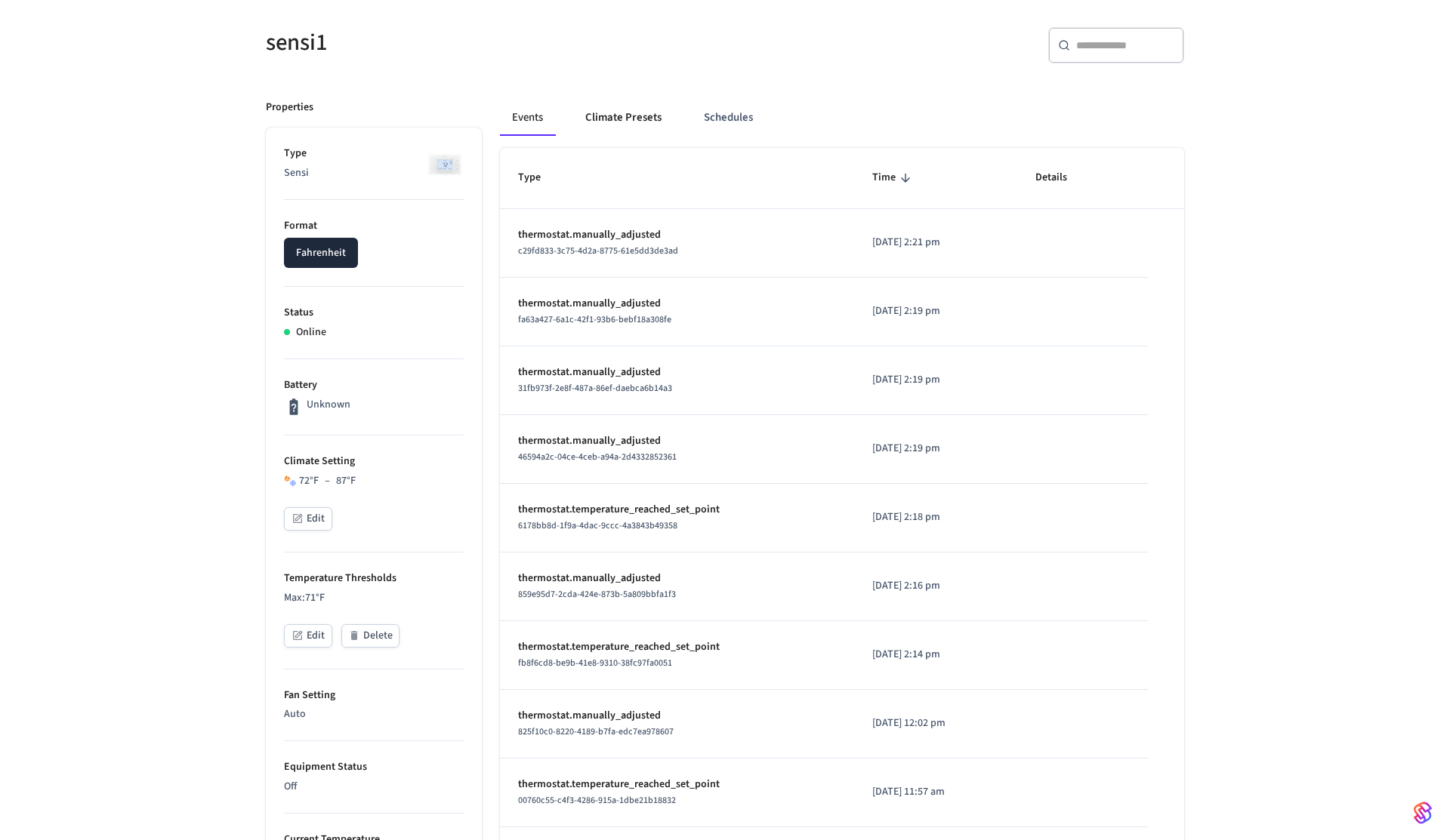
click at [629, 115] on button "Climate Presets" at bounding box center [623, 117] width 100 height 36
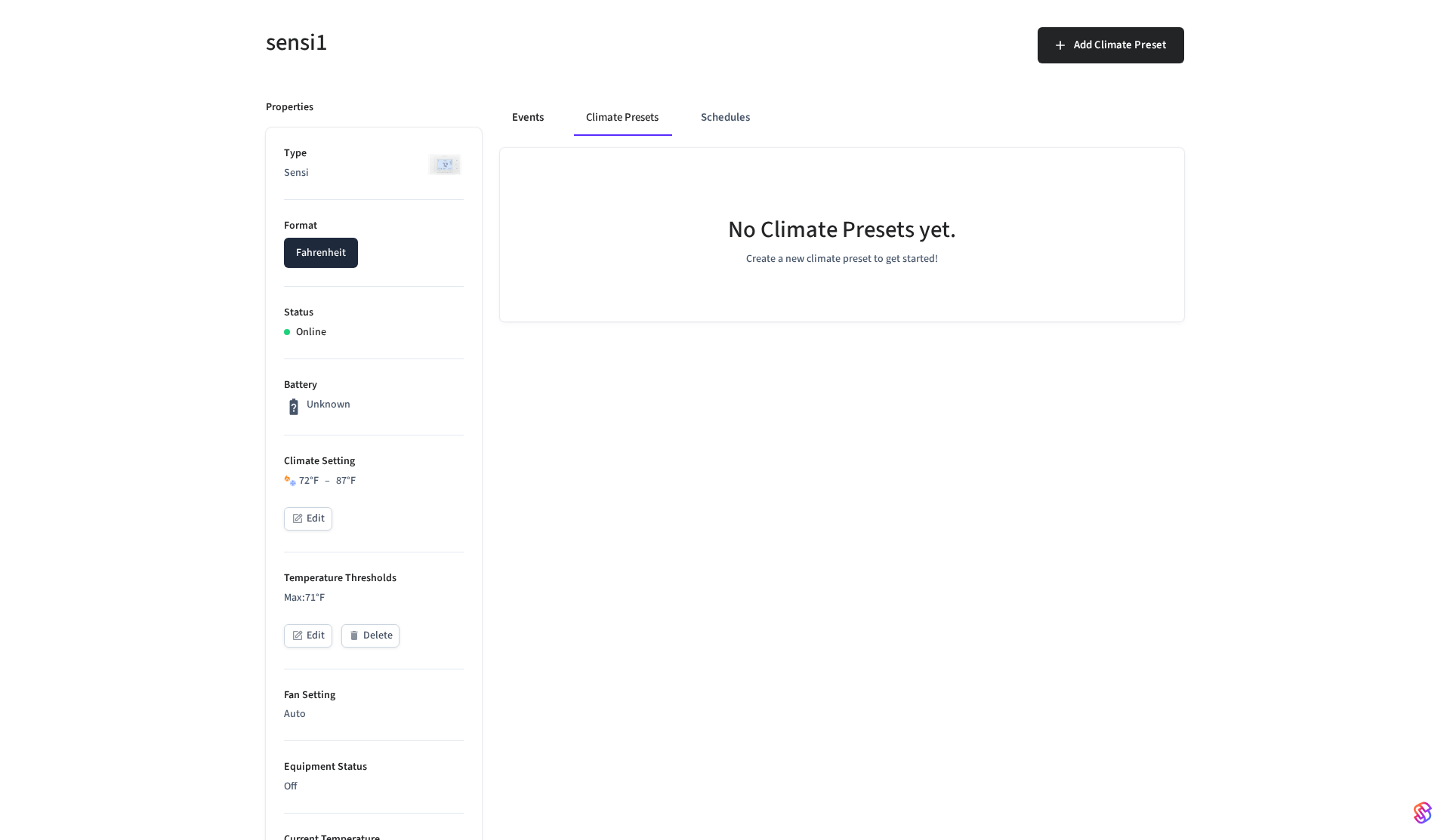
click at [532, 111] on button "Events" at bounding box center [527, 117] width 56 height 36
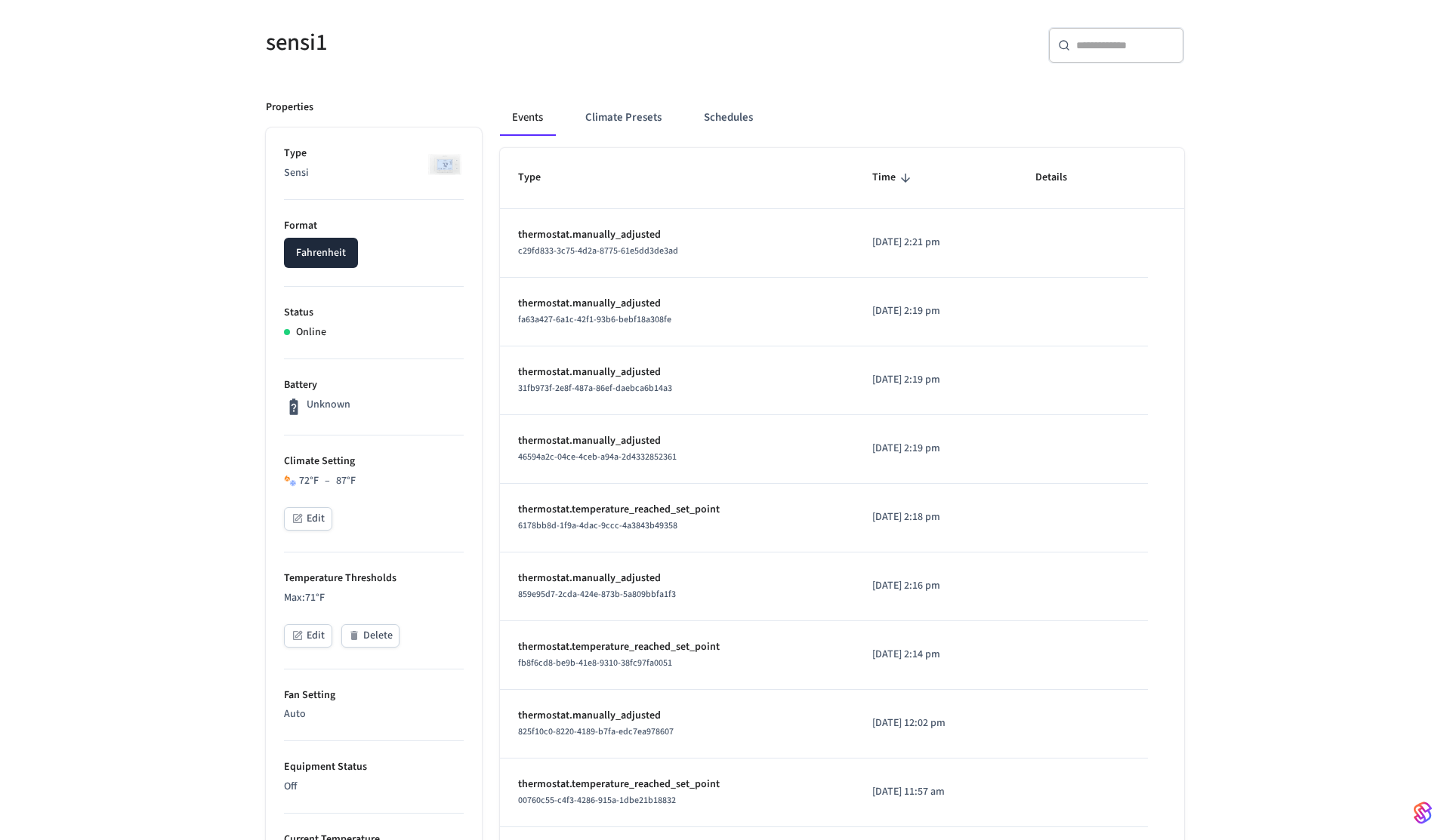
click at [321, 520] on button "Edit" at bounding box center [308, 519] width 48 height 23
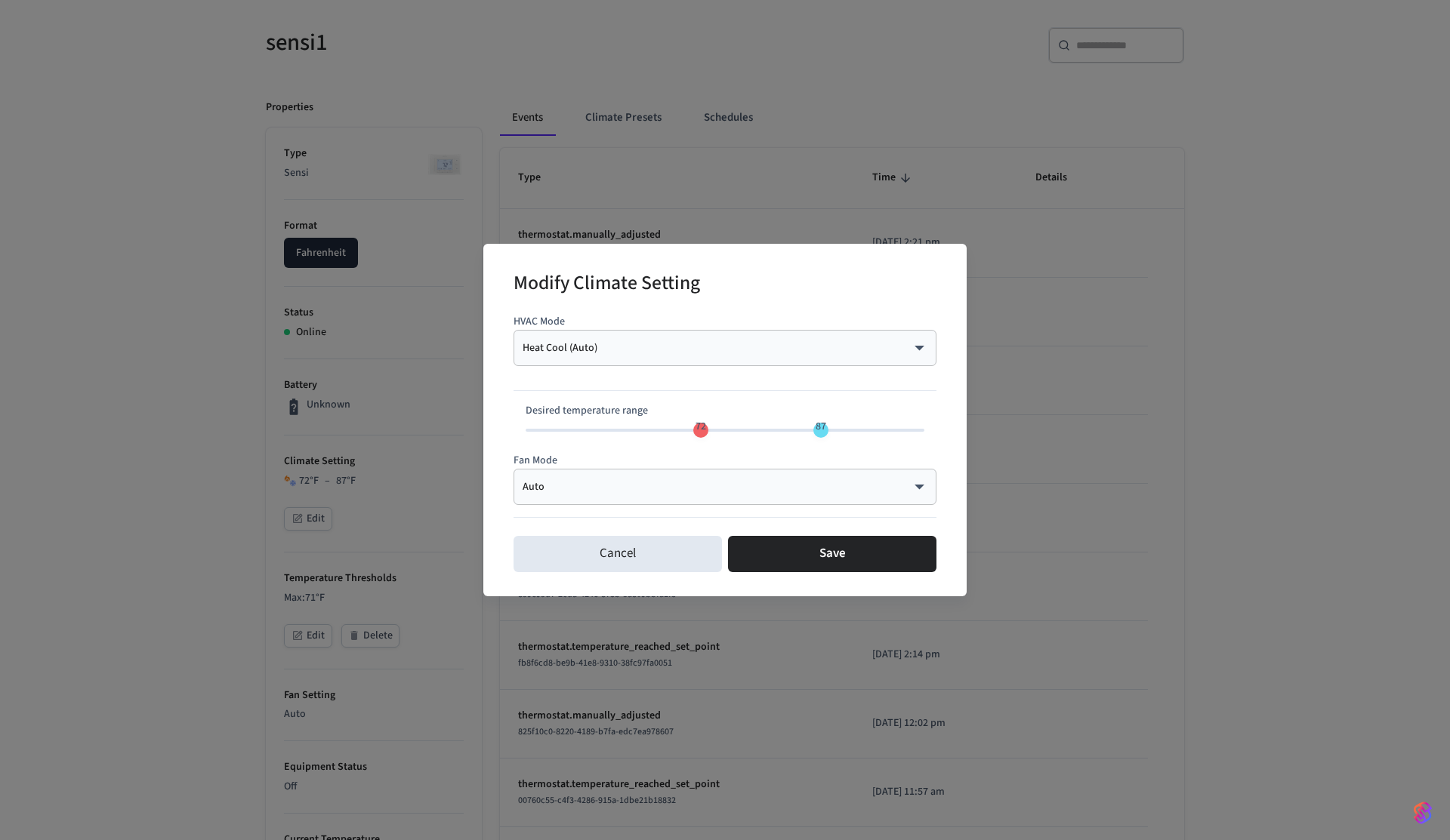
click at [703, 357] on div "Heat Cool (Auto) ********* ​" at bounding box center [725, 348] width 423 height 36
click at [707, 345] on body "myq-pp Production Find by ID ⌘ K PS Devices ACS Systems Connected Accounts User…" at bounding box center [725, 629] width 1450 height 1501
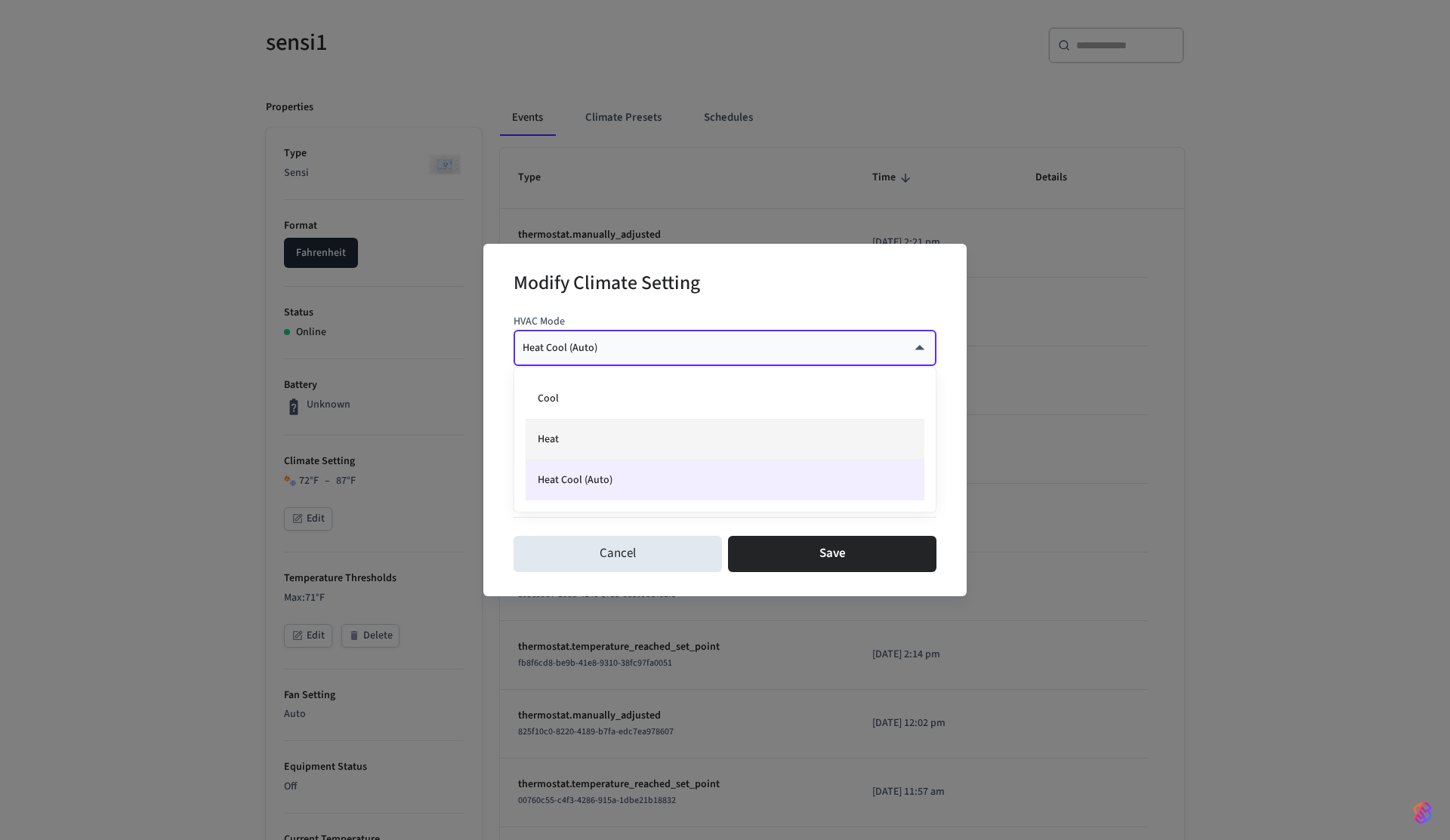
click at [636, 441] on li "Heat" at bounding box center [725, 440] width 399 height 41
type input "****"
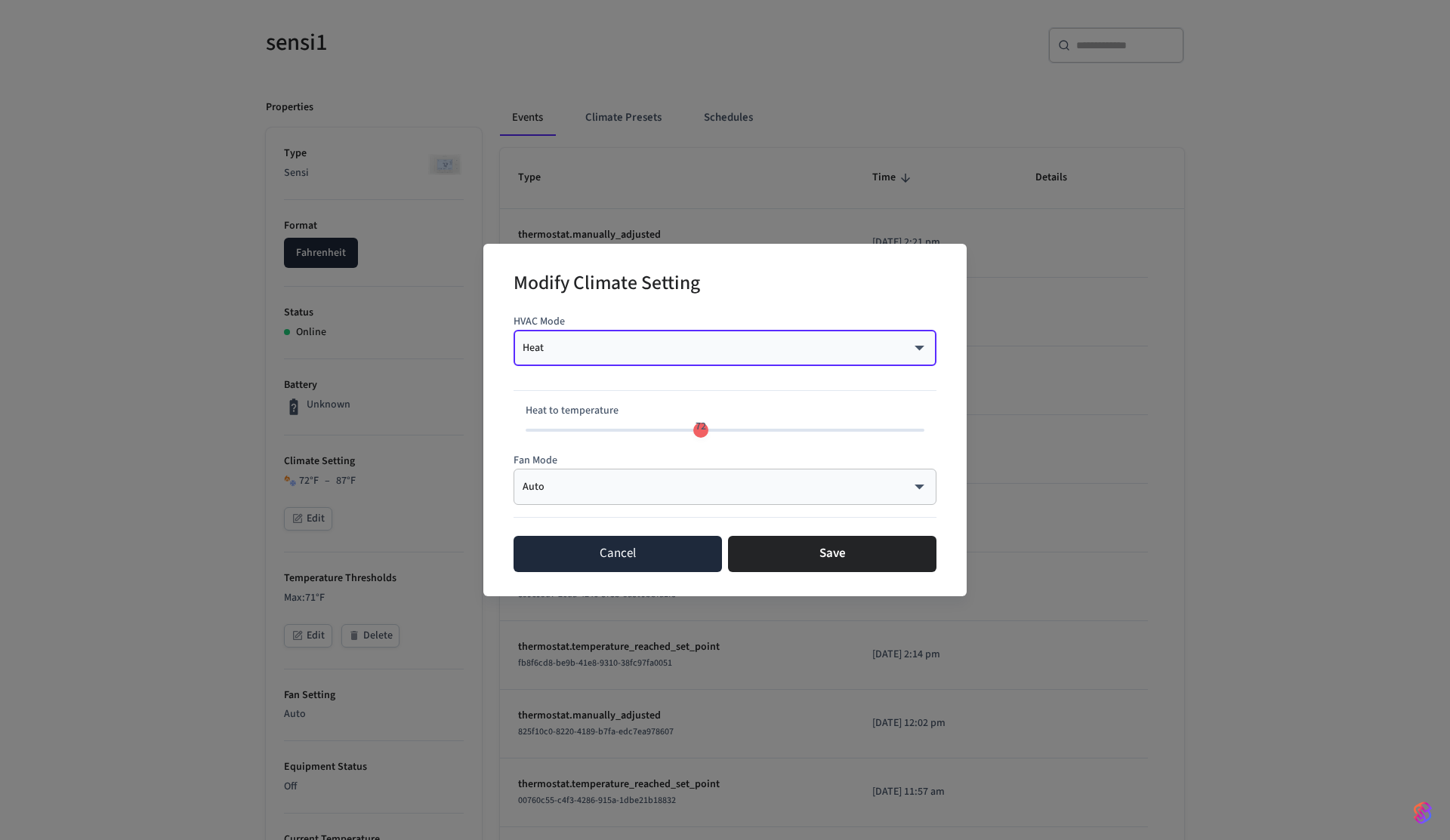
click at [618, 570] on button "Cancel" at bounding box center [618, 554] width 208 height 36
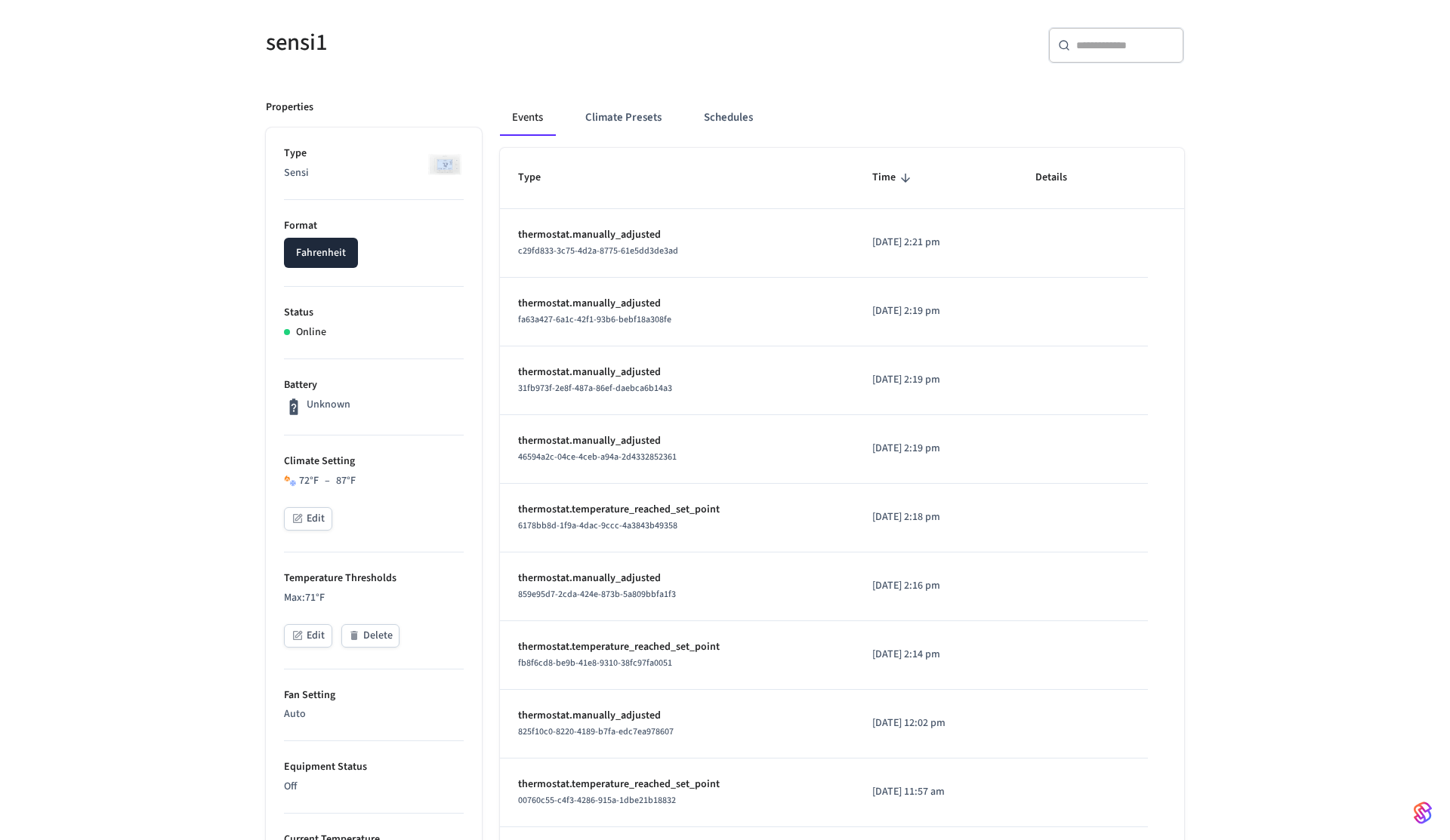
click at [134, 433] on div "sensi1 ​ ​ Properties Type Sensi Format Fahrenheit Status Online Battery Unknow…" at bounding box center [725, 686] width 1450 height 1390
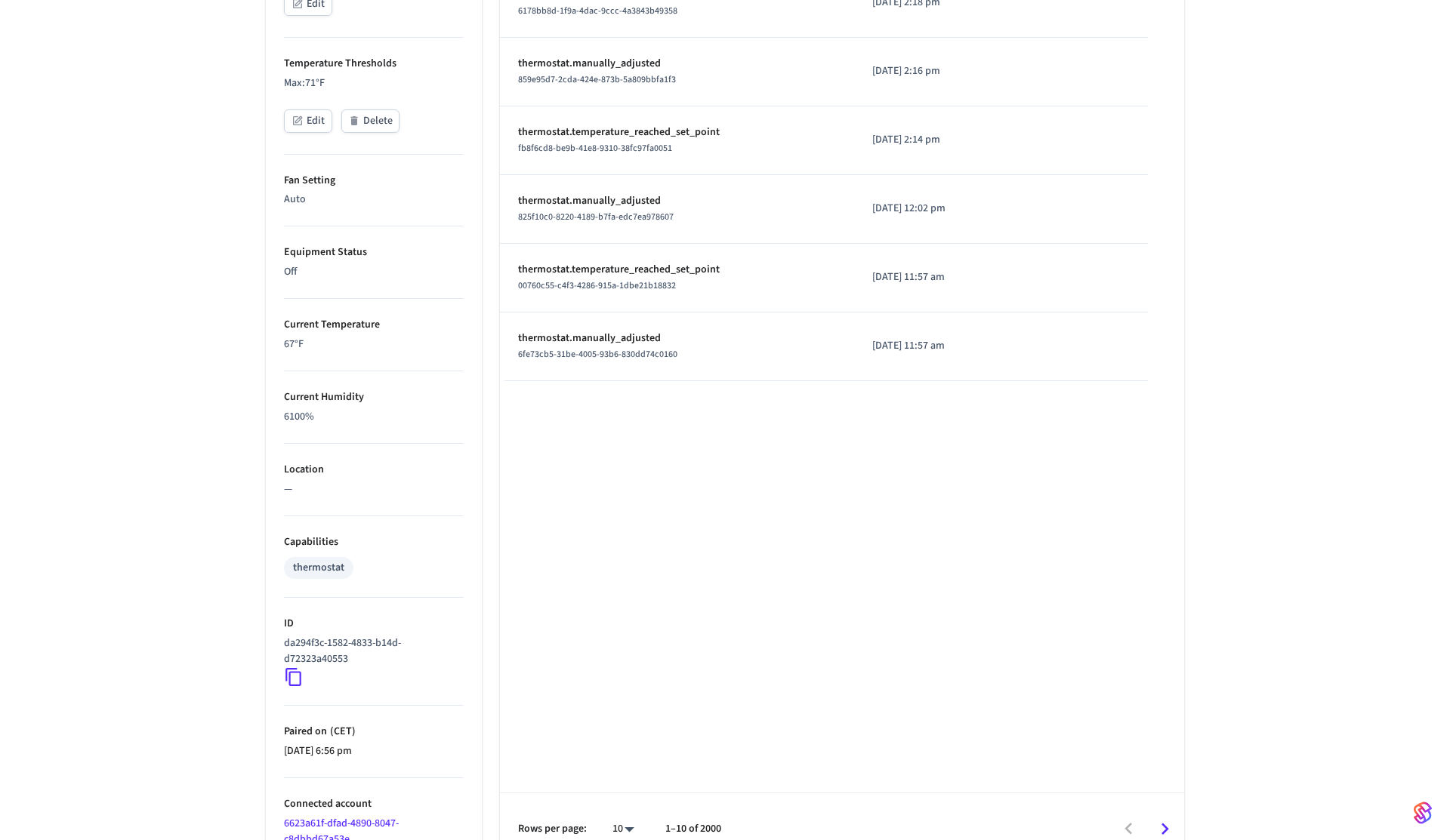
scroll to position [661, 0]
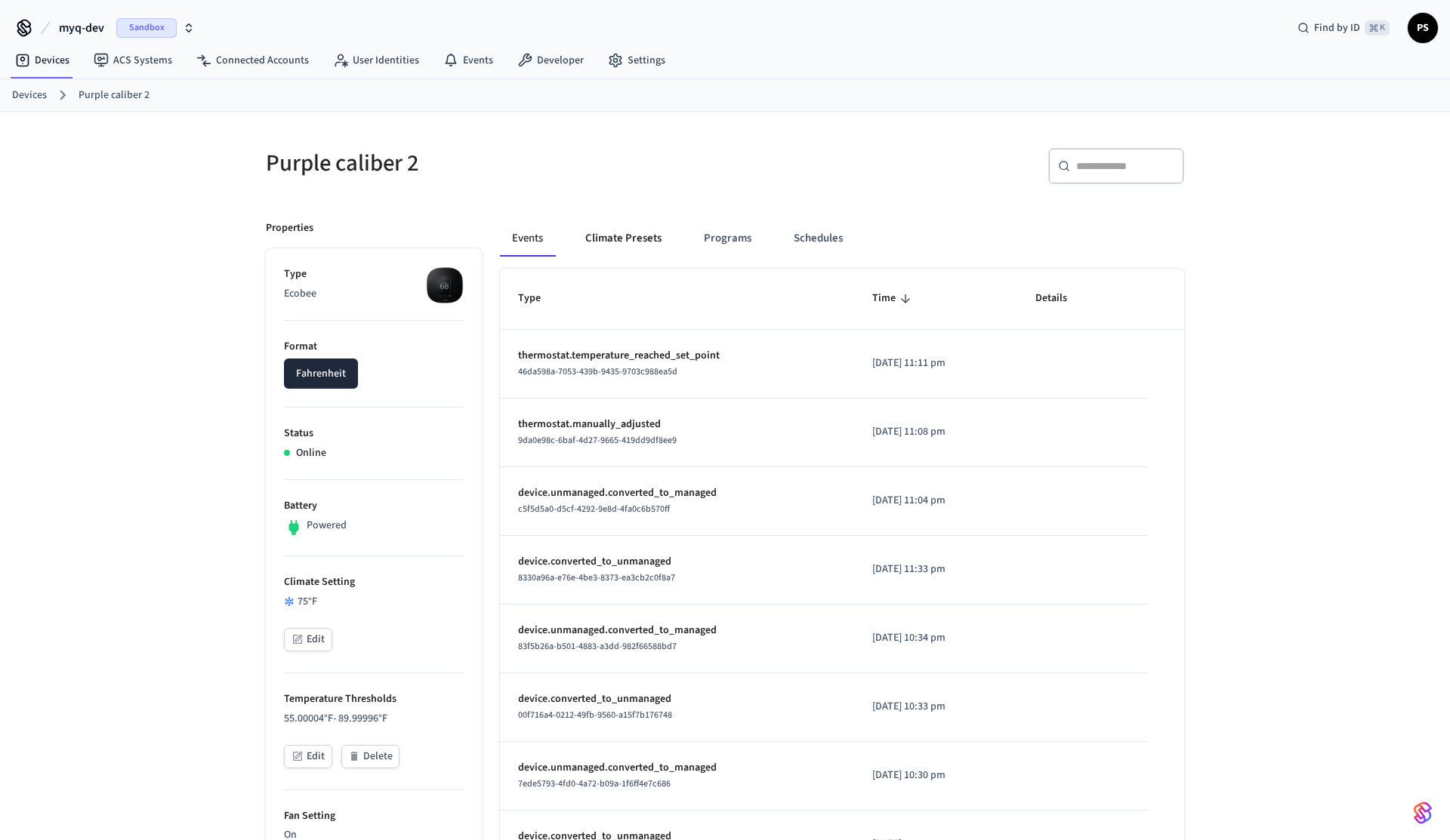
click at [624, 252] on button "Climate Presets" at bounding box center [623, 238] width 100 height 36
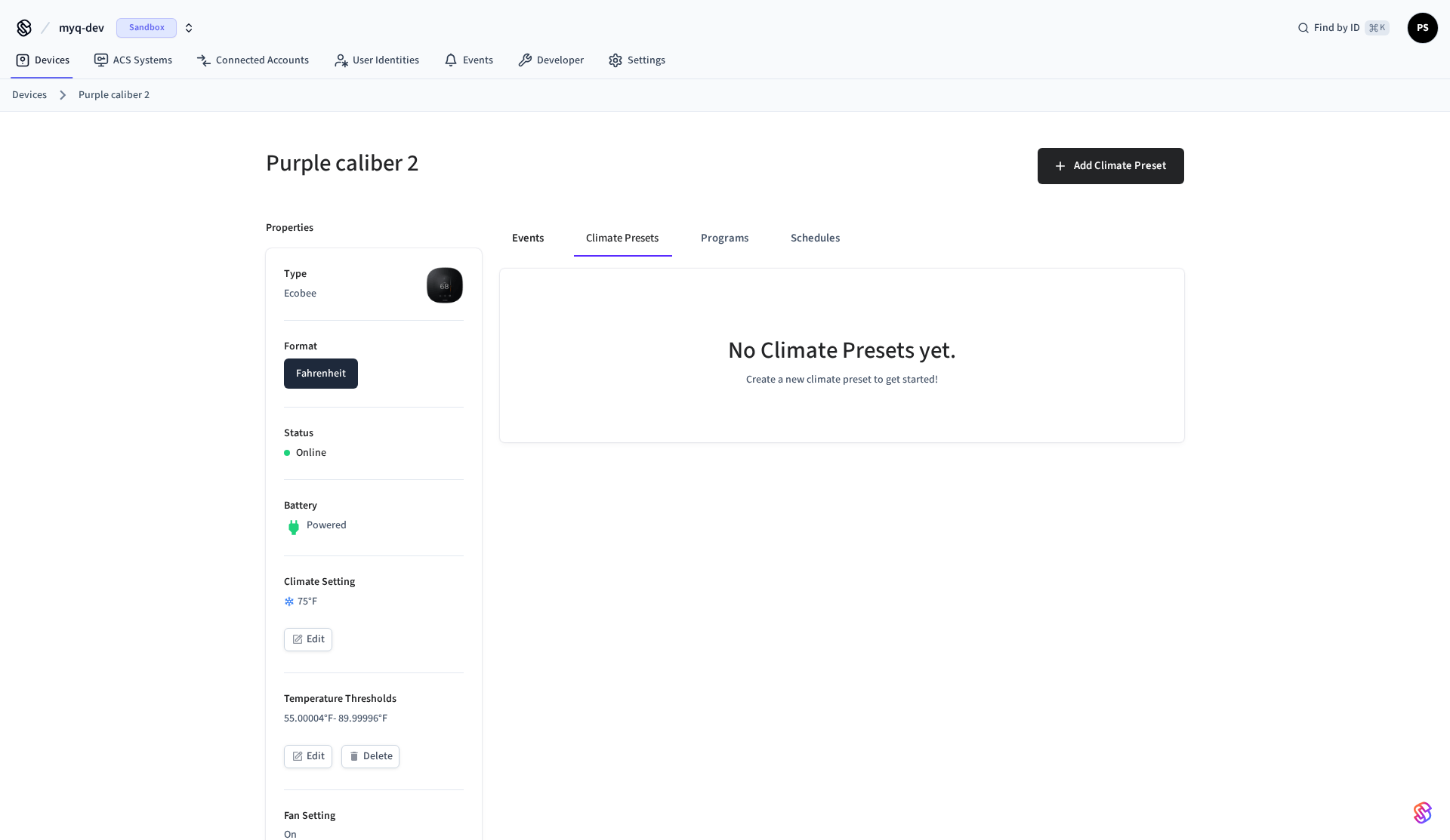
click at [526, 248] on button "Events" at bounding box center [527, 238] width 56 height 36
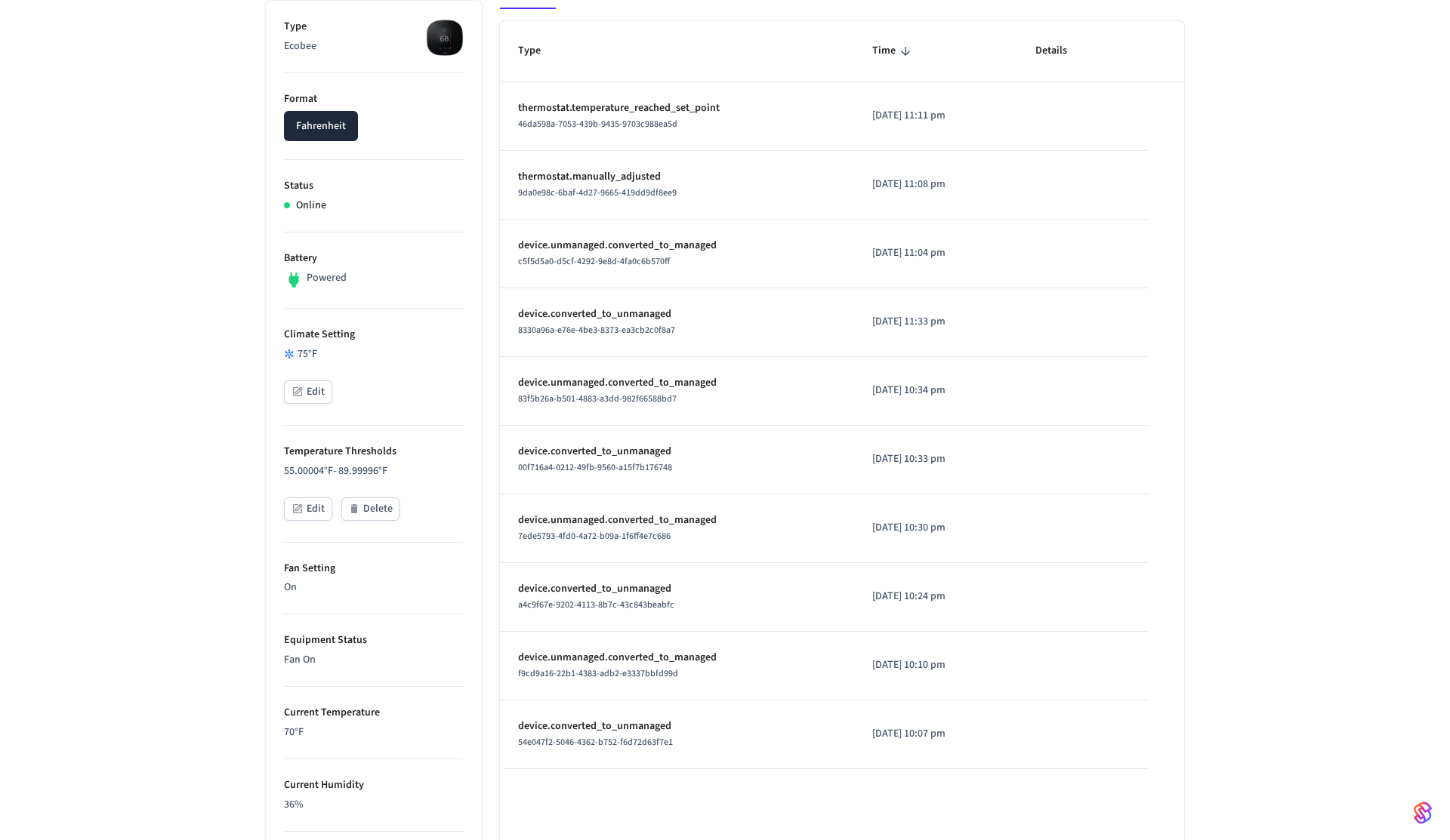
scroll to position [211, 0]
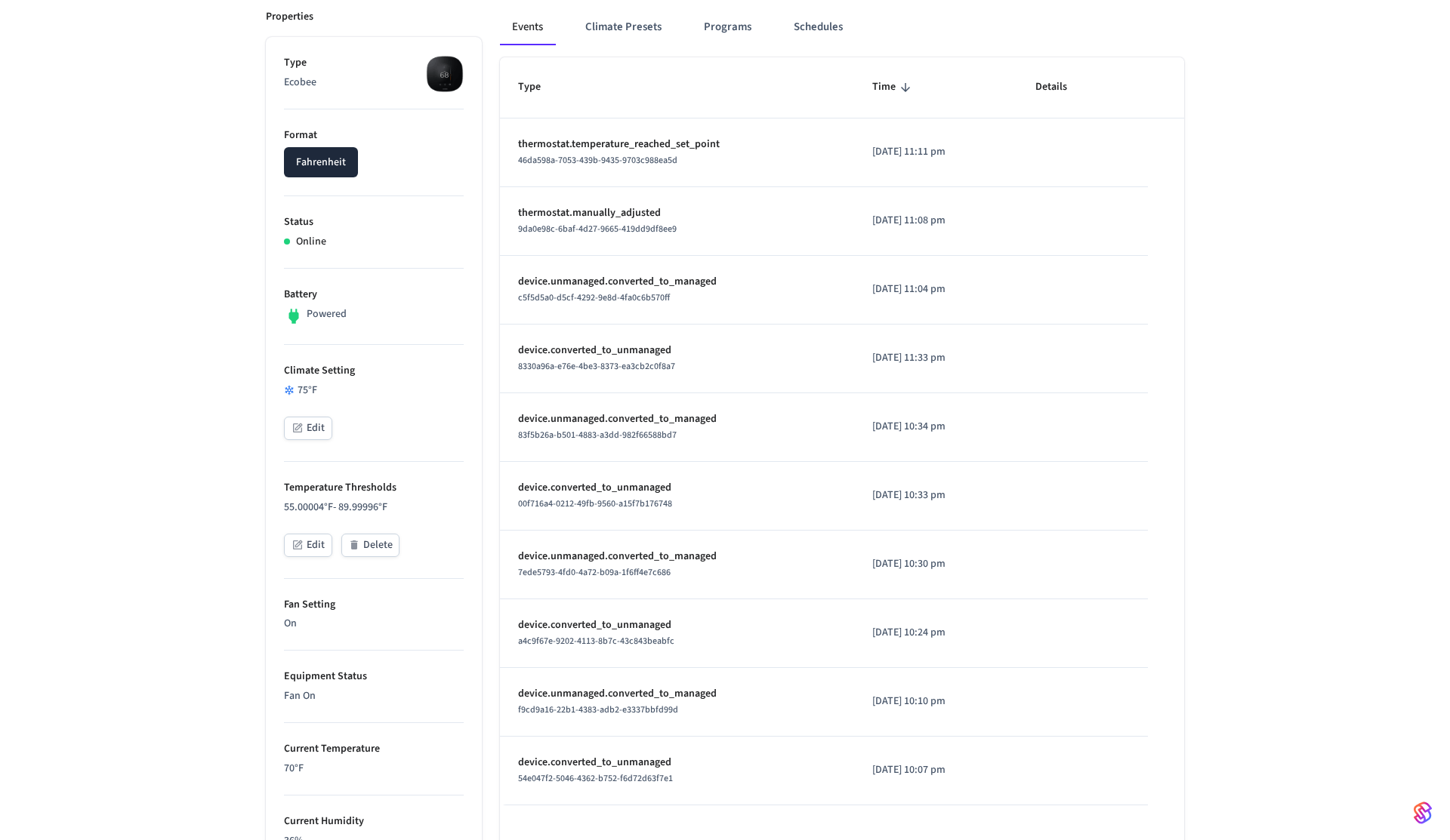
click at [310, 424] on button "Edit" at bounding box center [308, 428] width 48 height 23
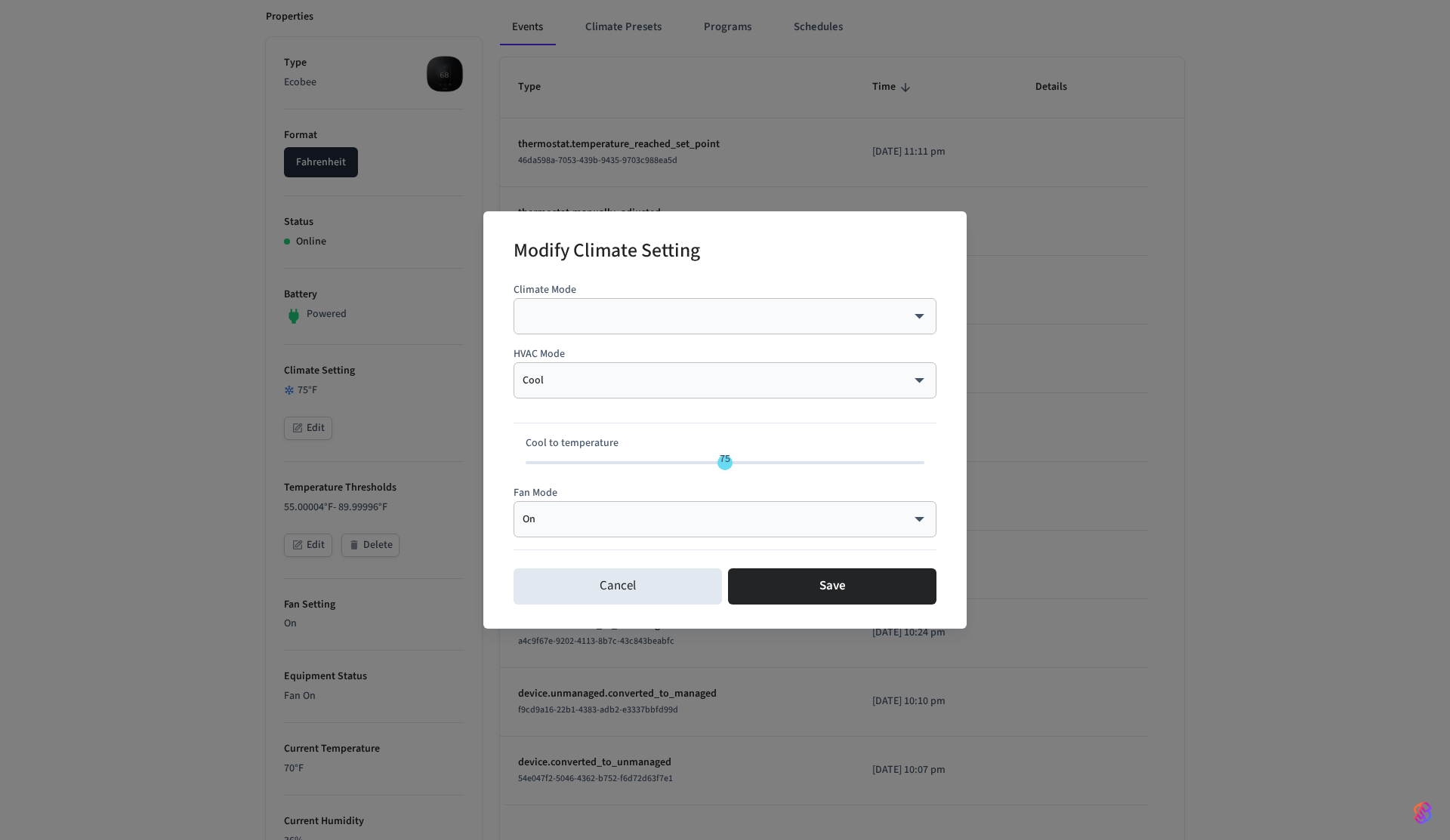
type input "**"
click at [720, 461] on span "74" at bounding box center [716, 458] width 10 height 15
click at [857, 590] on button "Save" at bounding box center [832, 586] width 208 height 36
